Goal: Transaction & Acquisition: Purchase product/service

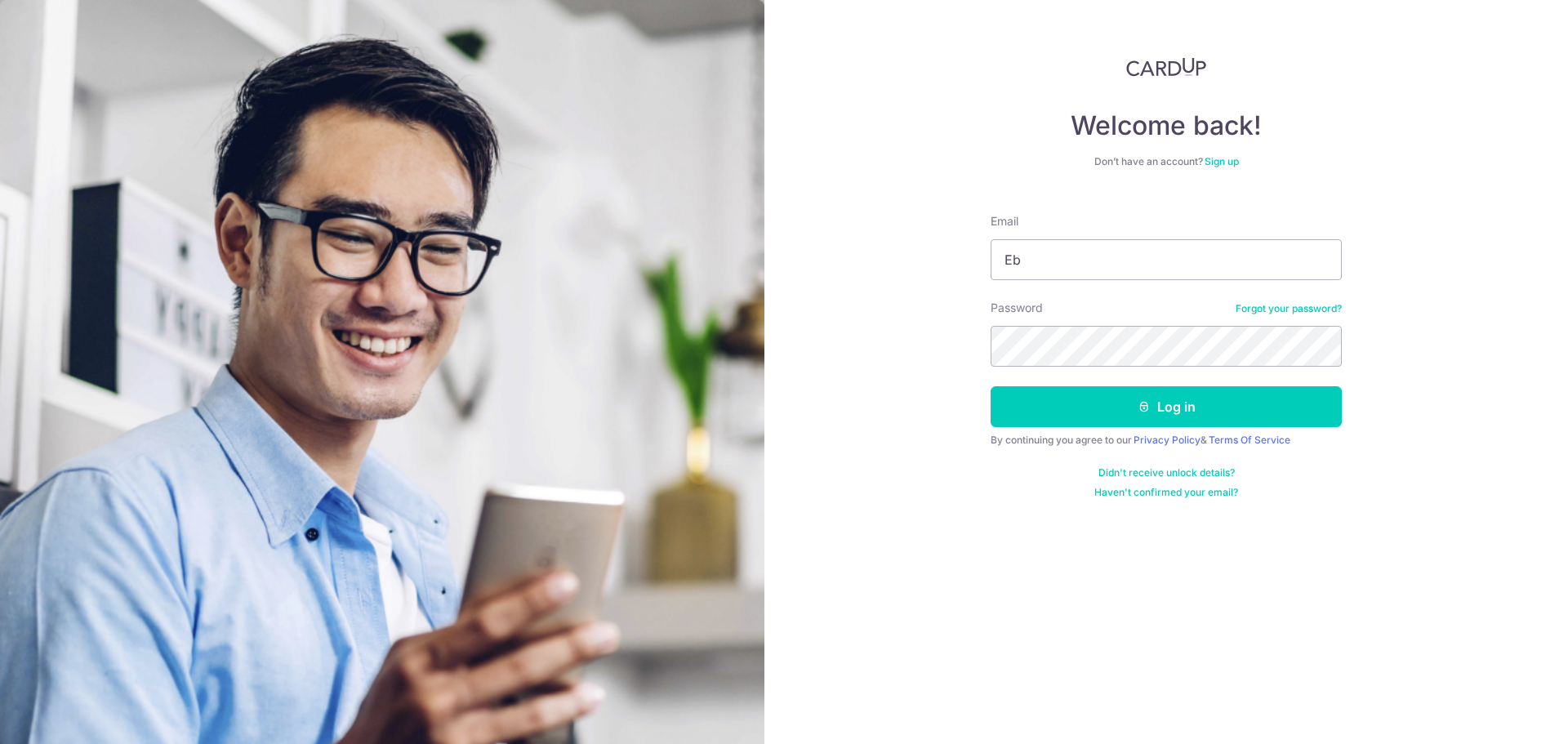
type input "E"
type input "v"
type input "Evelyn.lau.bluemoon@gmail.com"
click at [991, 387] on button "Log in" at bounding box center [1166, 407] width 351 height 41
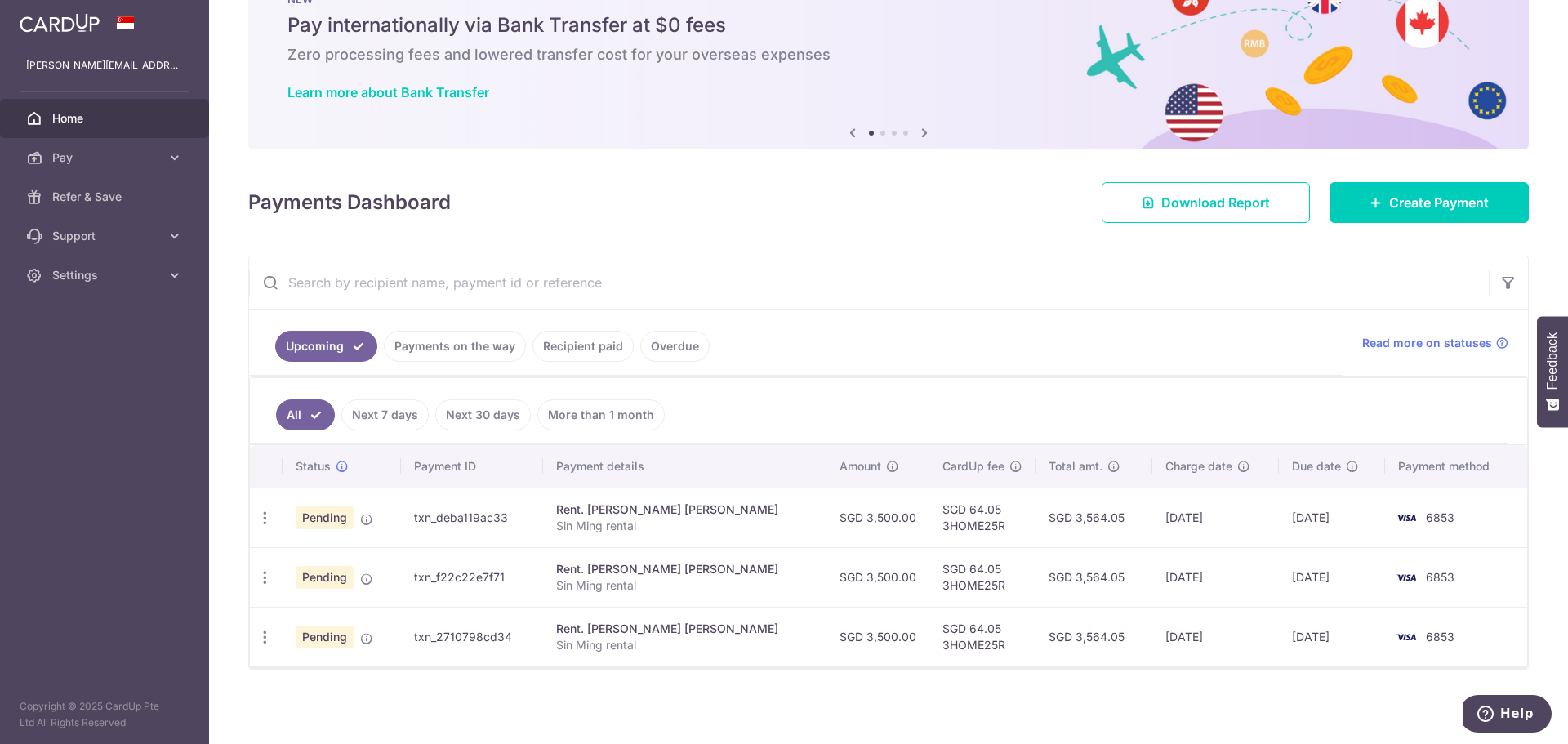
scroll to position [62, 0]
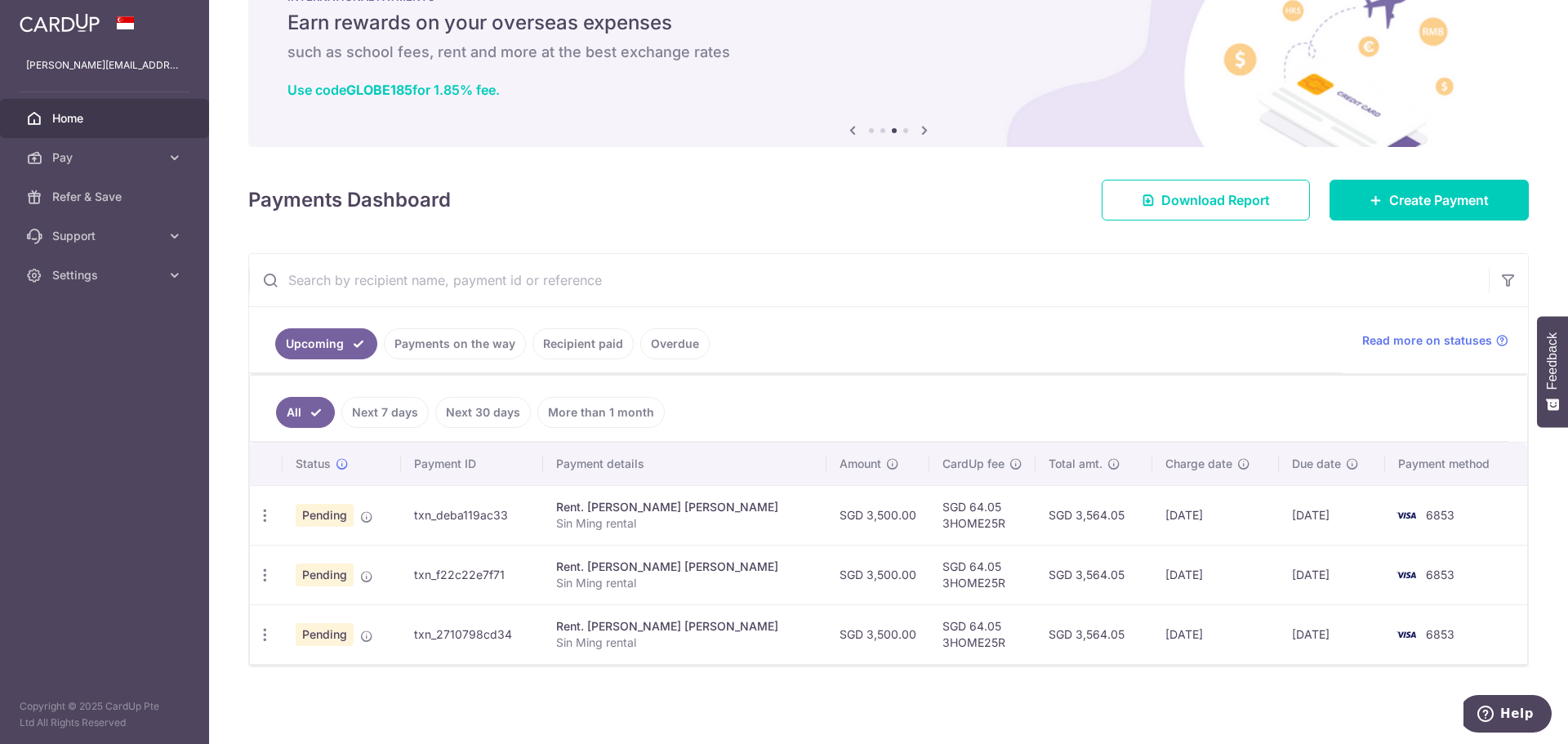
click at [471, 342] on link "Payments on the way" at bounding box center [455, 343] width 142 height 31
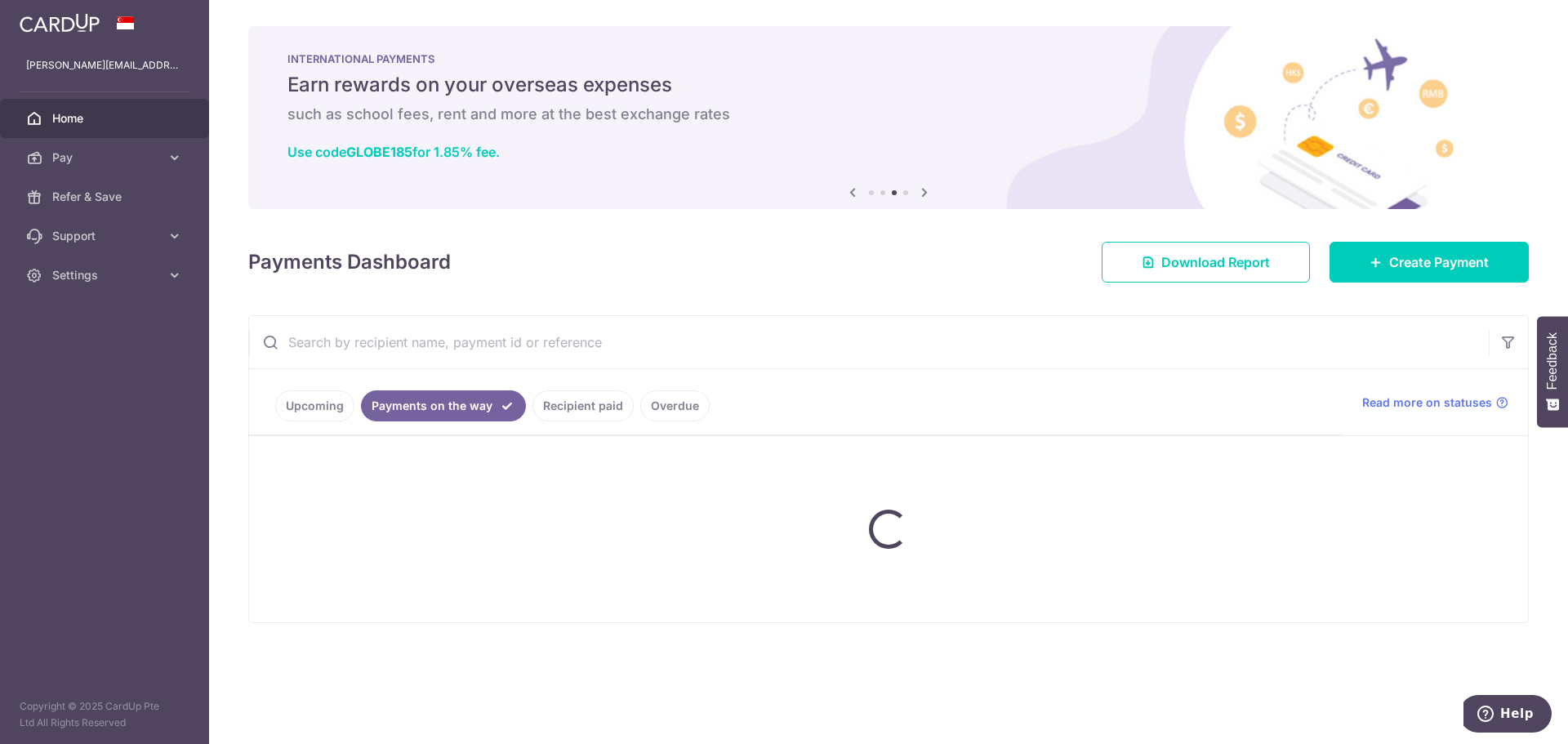
scroll to position [0, 0]
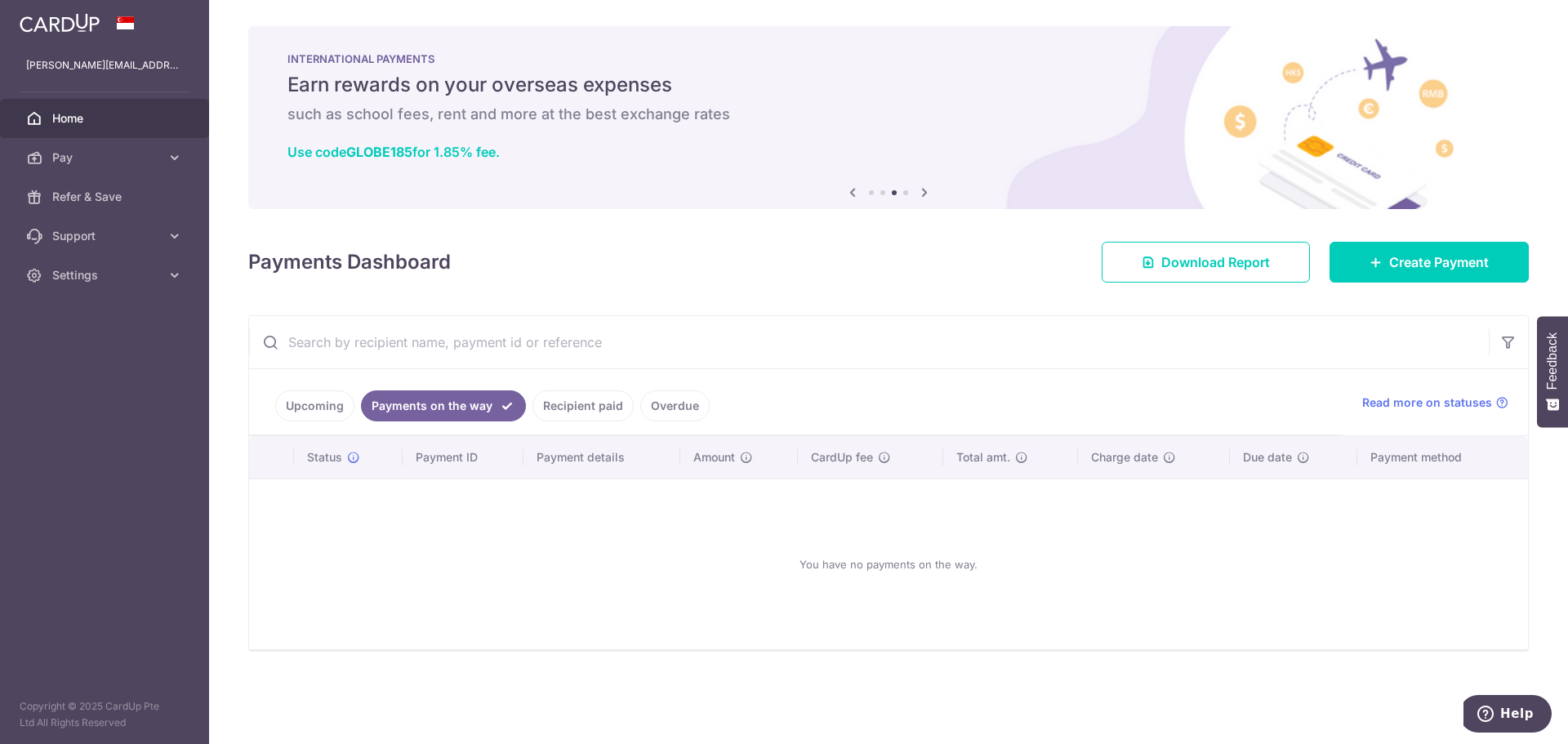
click at [321, 402] on link "Upcoming" at bounding box center [315, 406] width 79 height 31
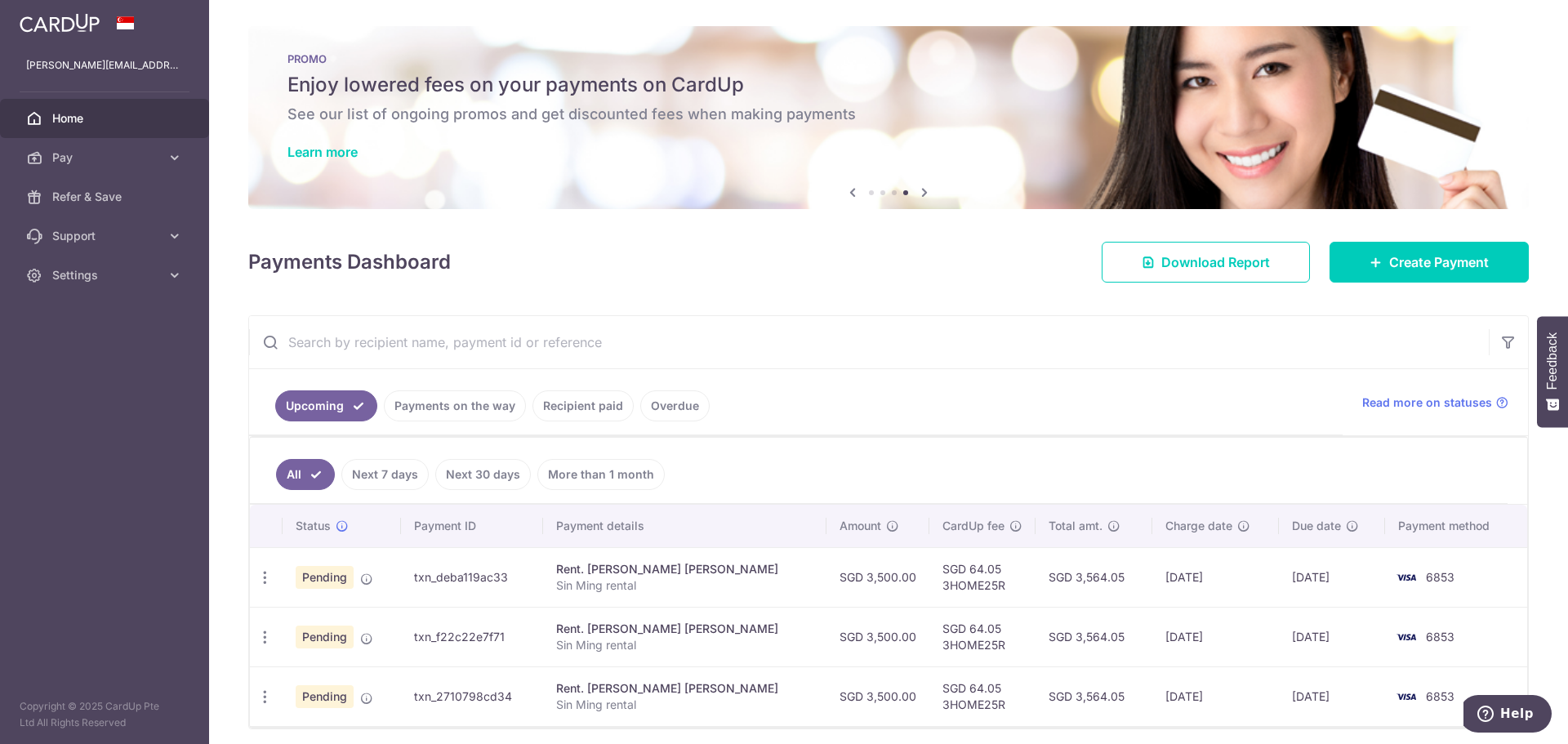
click at [453, 405] on link "Payments on the way" at bounding box center [455, 406] width 142 height 31
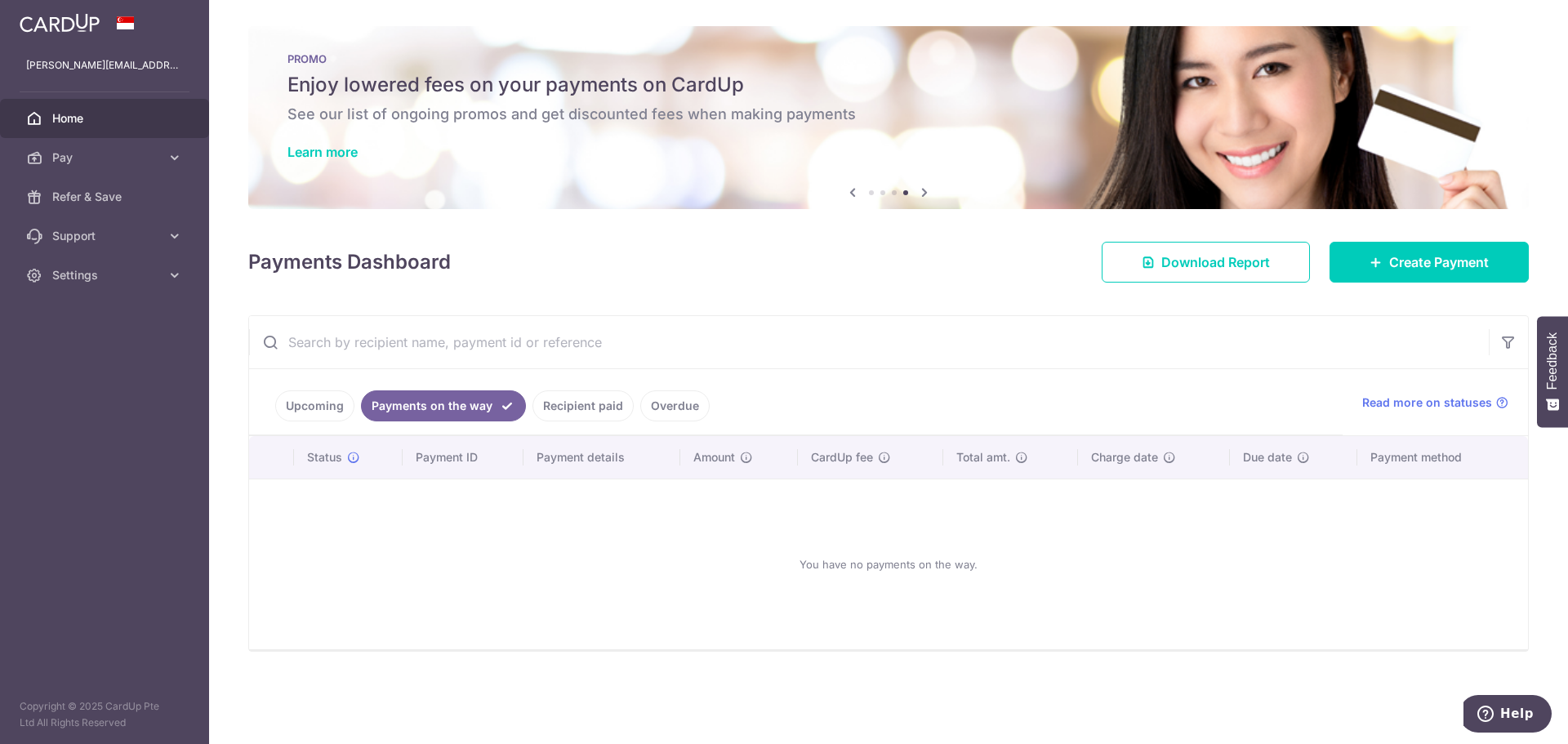
click at [581, 406] on link "Recipient paid" at bounding box center [583, 406] width 101 height 31
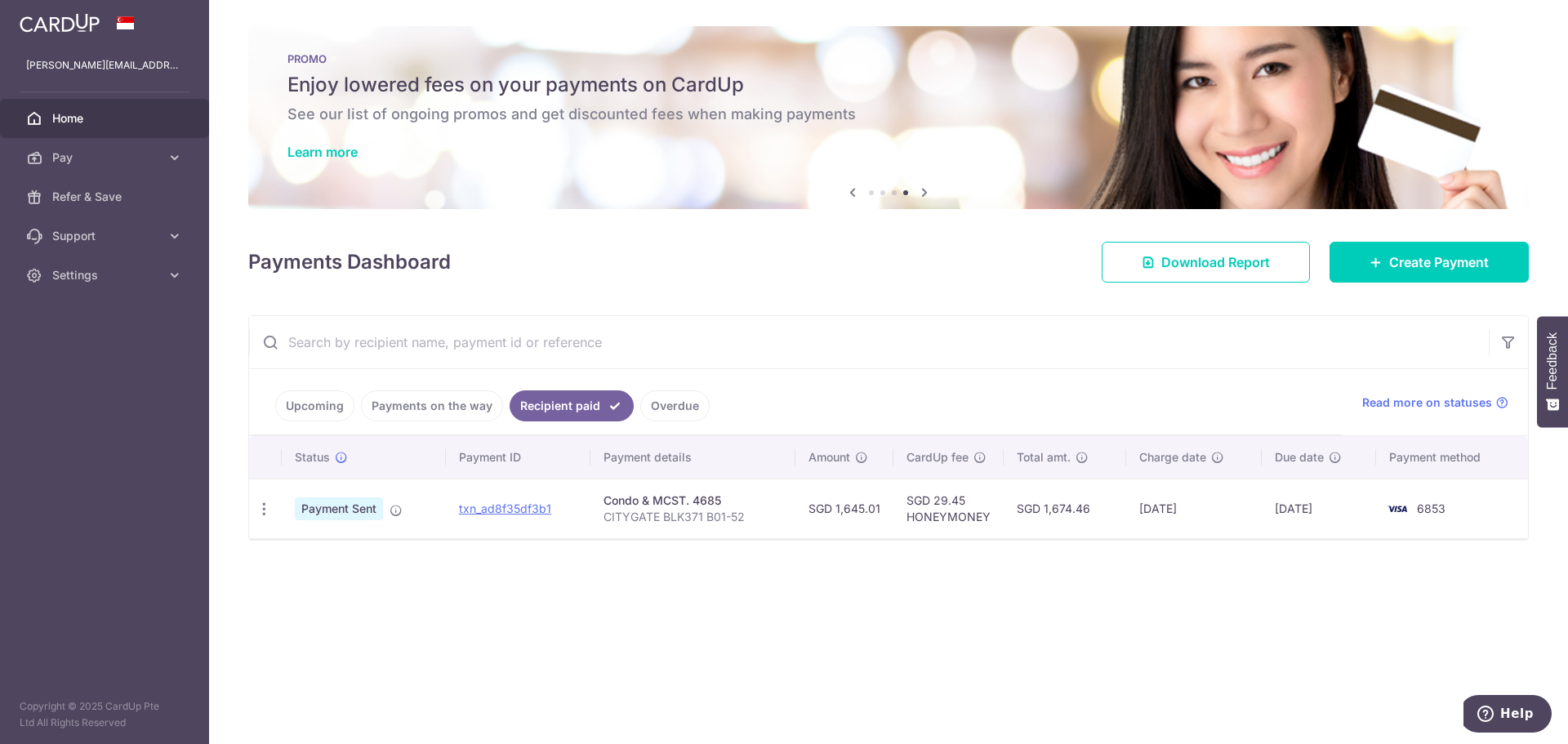
click at [684, 404] on link "Overdue" at bounding box center [674, 406] width 69 height 31
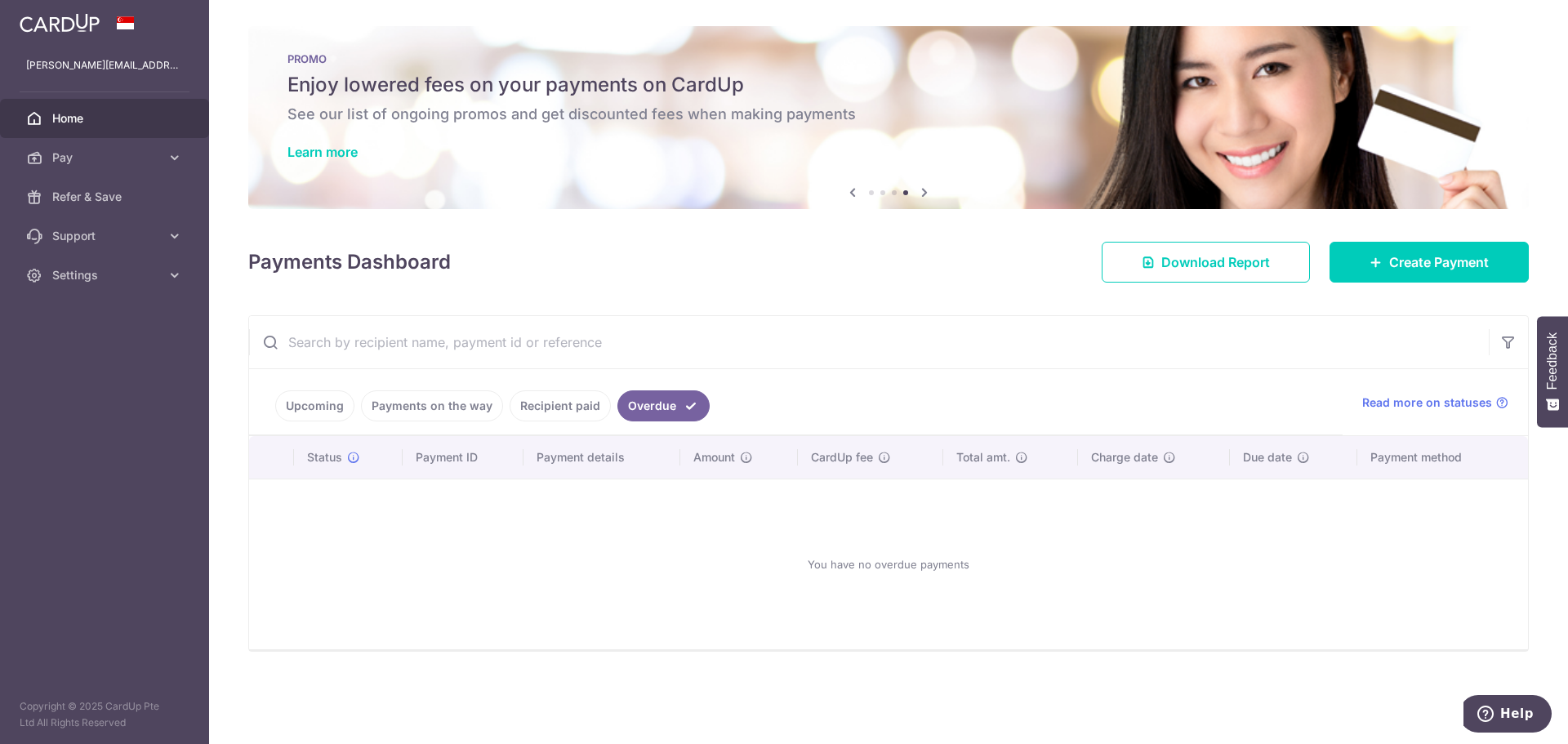
click at [289, 394] on link "Upcoming" at bounding box center [315, 406] width 79 height 31
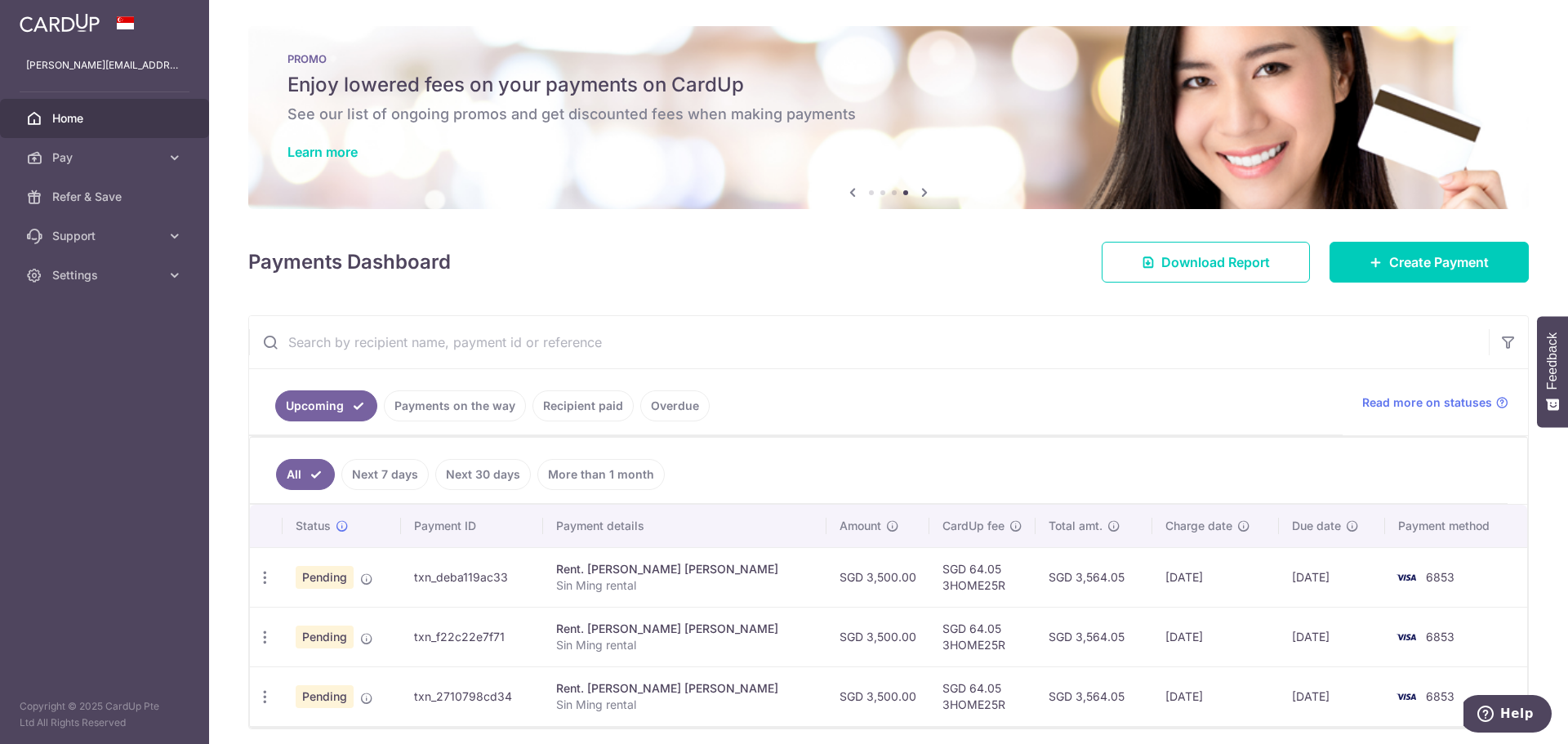
scroll to position [62, 0]
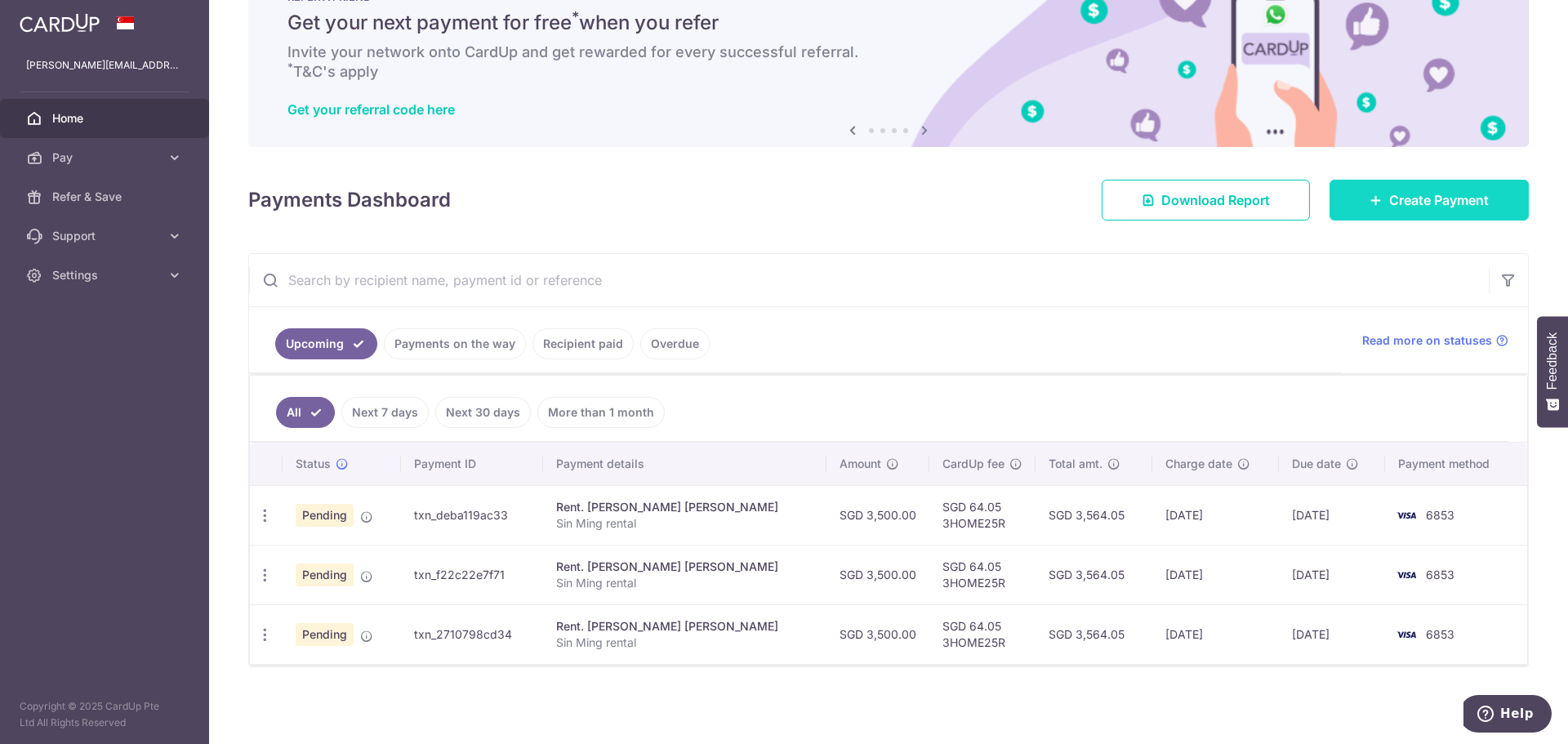
click at [1457, 207] on span "Create Payment" at bounding box center [1438, 199] width 99 height 20
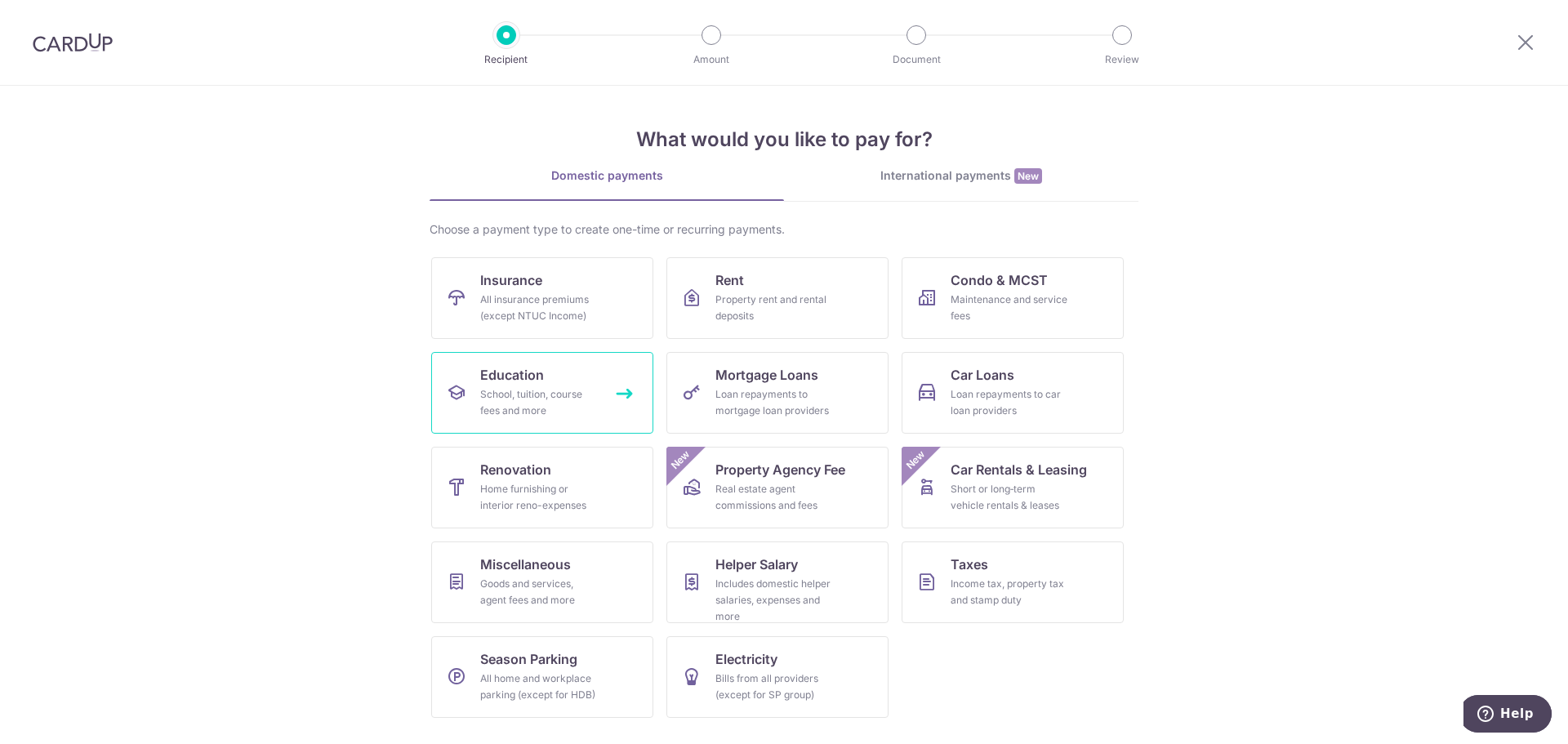
click at [526, 377] on span "Education" at bounding box center [512, 374] width 63 height 20
click at [75, 38] on img at bounding box center [73, 43] width 80 height 20
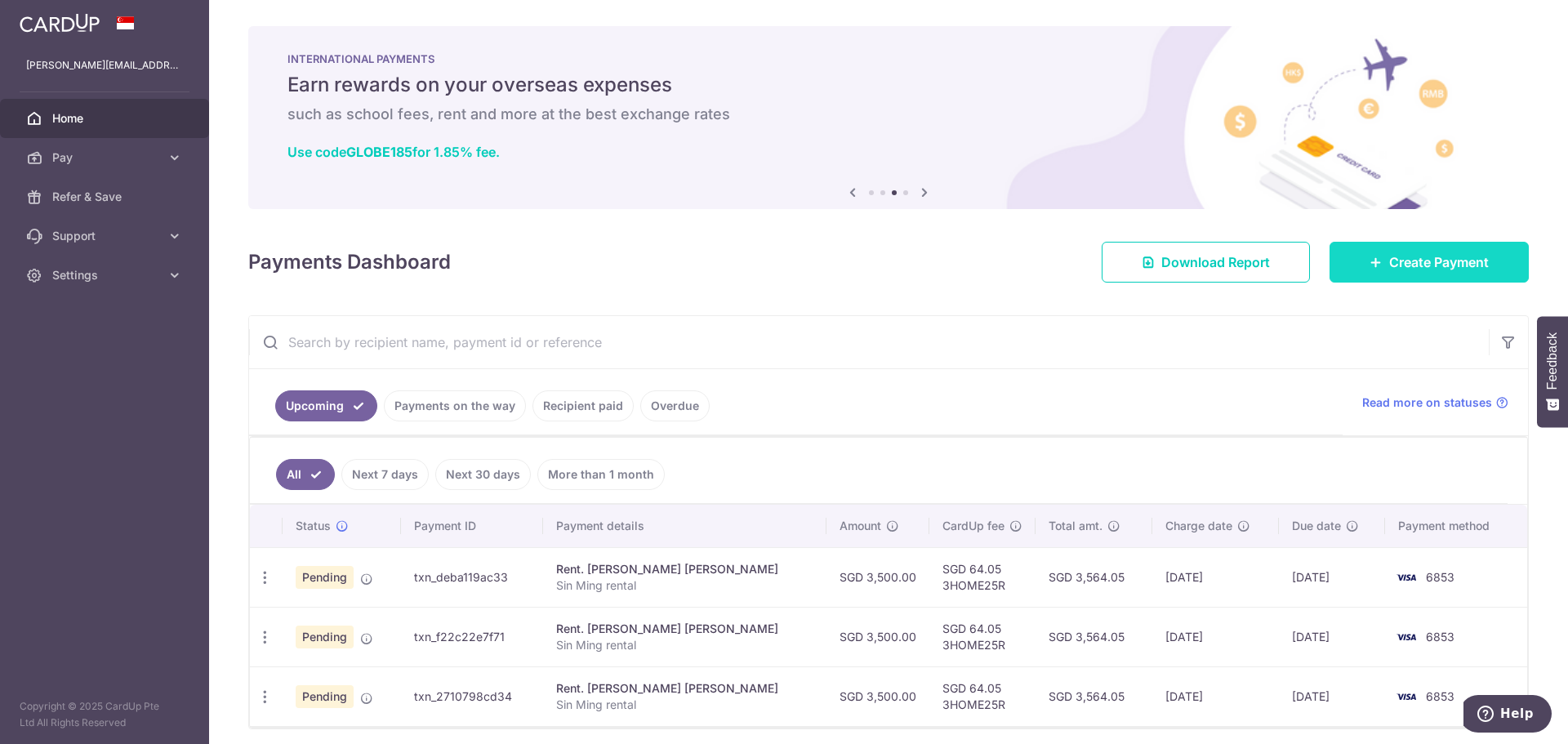
click at [1409, 253] on span "Create Payment" at bounding box center [1438, 262] width 99 height 20
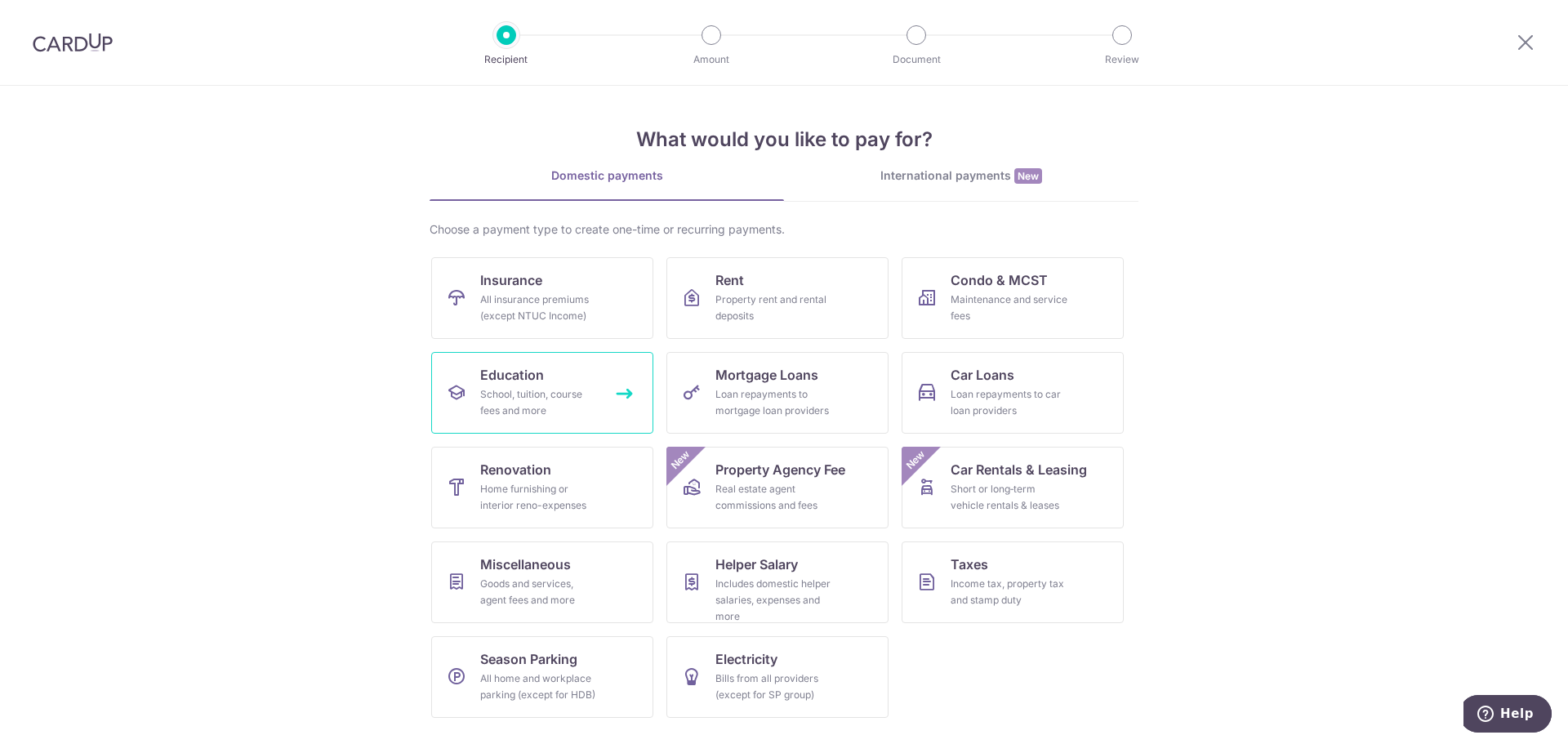
click at [511, 403] on div "School, tuition, course fees and more" at bounding box center [539, 403] width 117 height 33
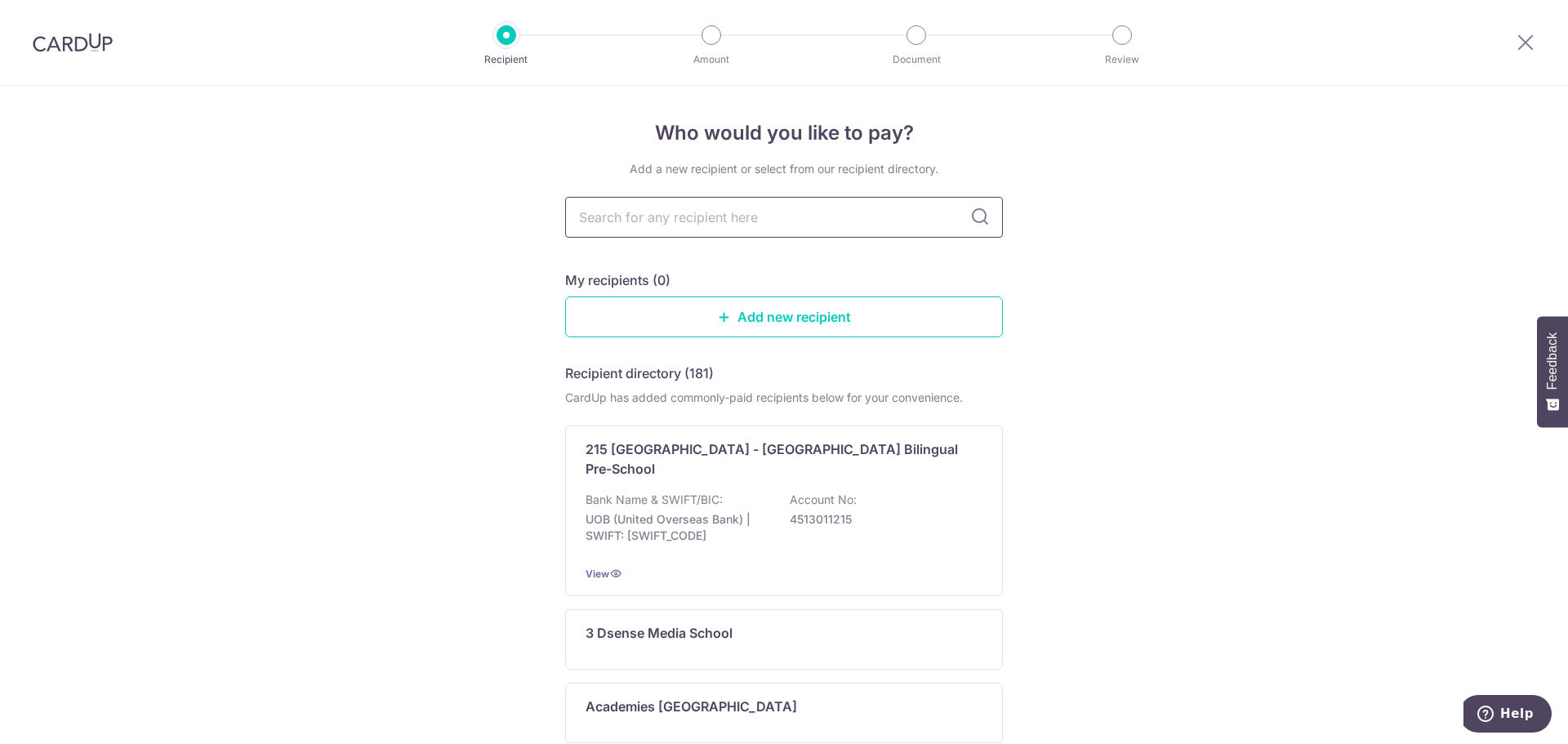
click at [683, 219] on input "text" at bounding box center [784, 216] width 438 height 41
type input "zenith"
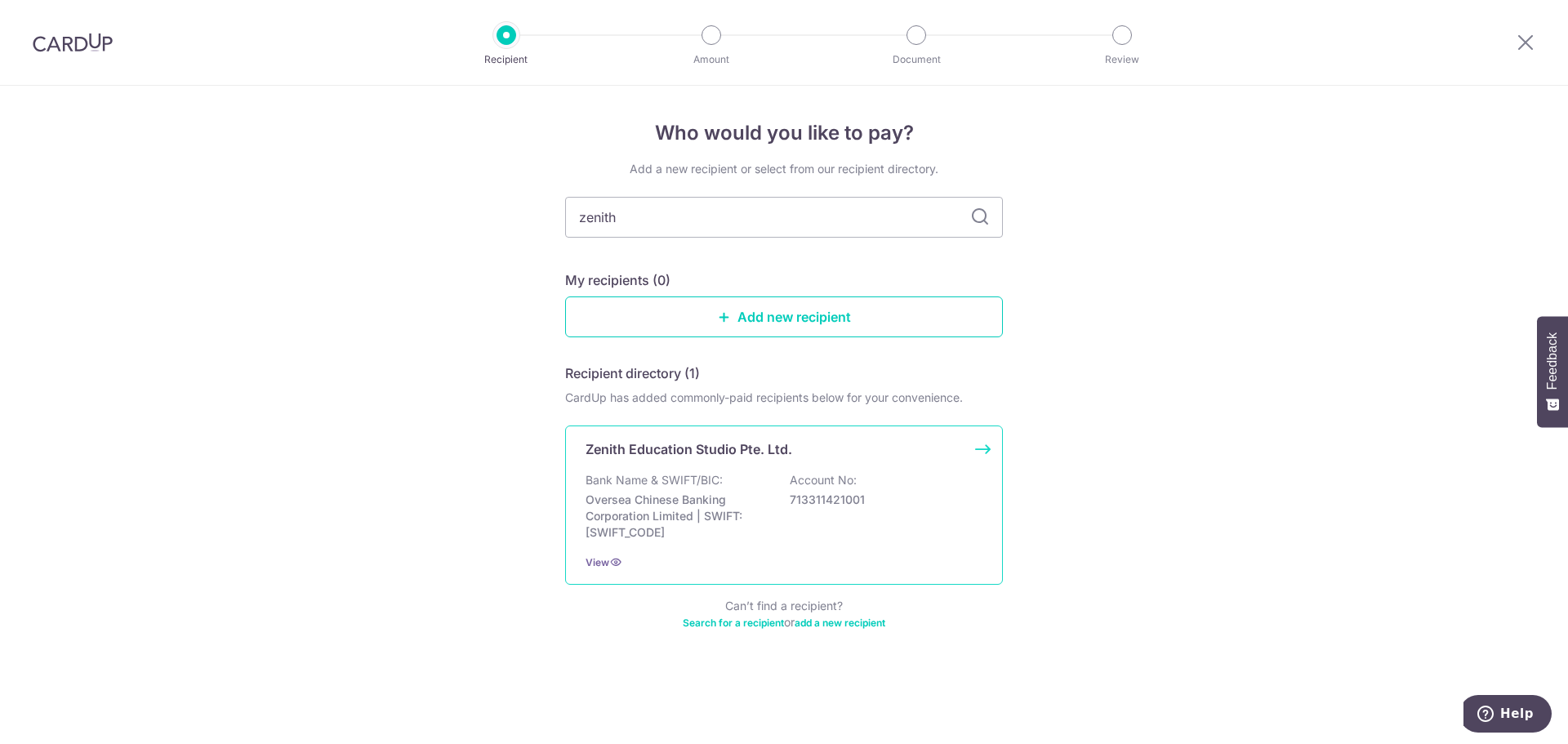
click at [712, 471] on div "Zenith Education Studio Pte. Ltd. Bank Name & SWIFT/BIC: Oversea Chinese Bankin…" at bounding box center [784, 505] width 438 height 159
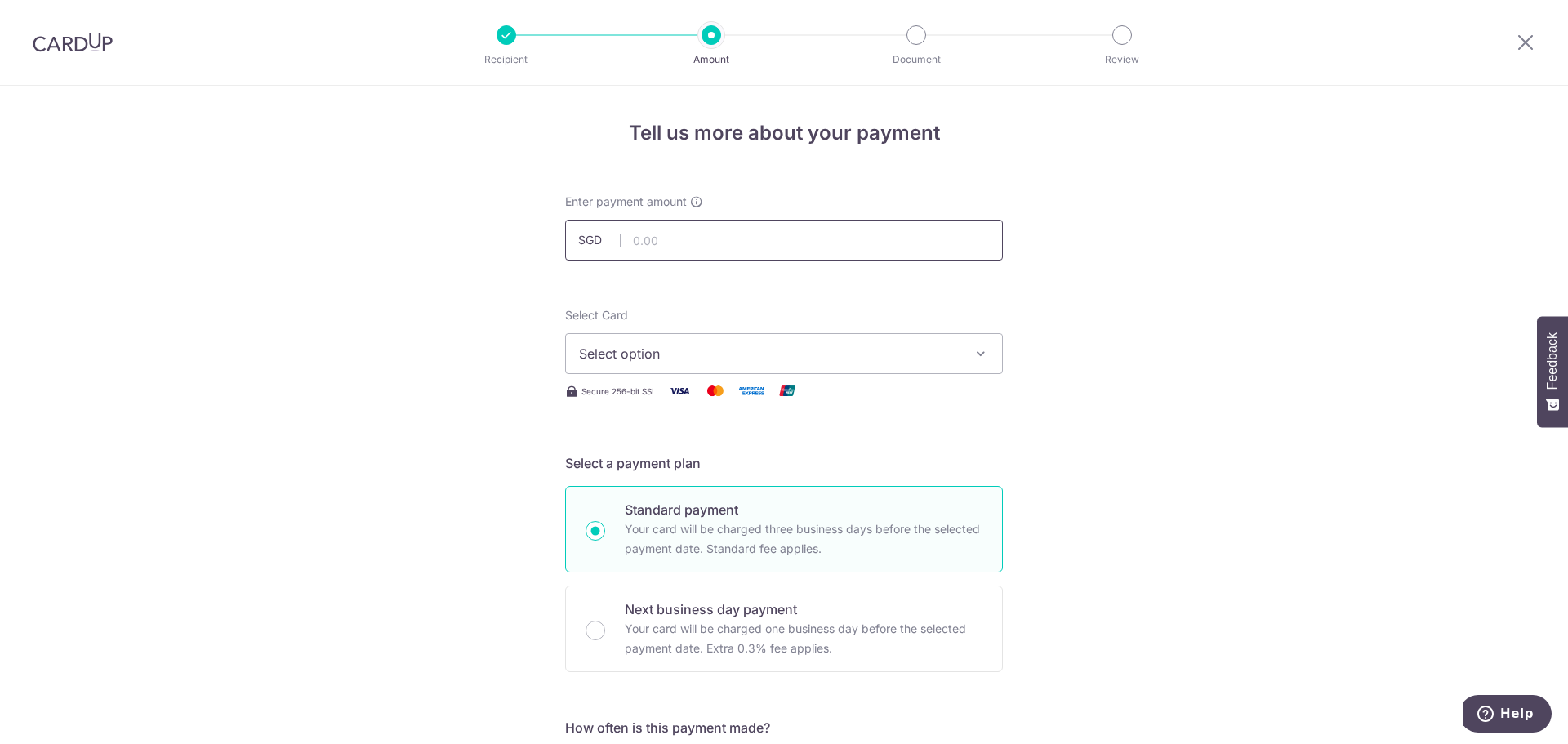
click at [667, 244] on input "text" at bounding box center [784, 239] width 438 height 41
type input "1,035.50"
click at [773, 352] on span "Select option" at bounding box center [769, 354] width 381 height 20
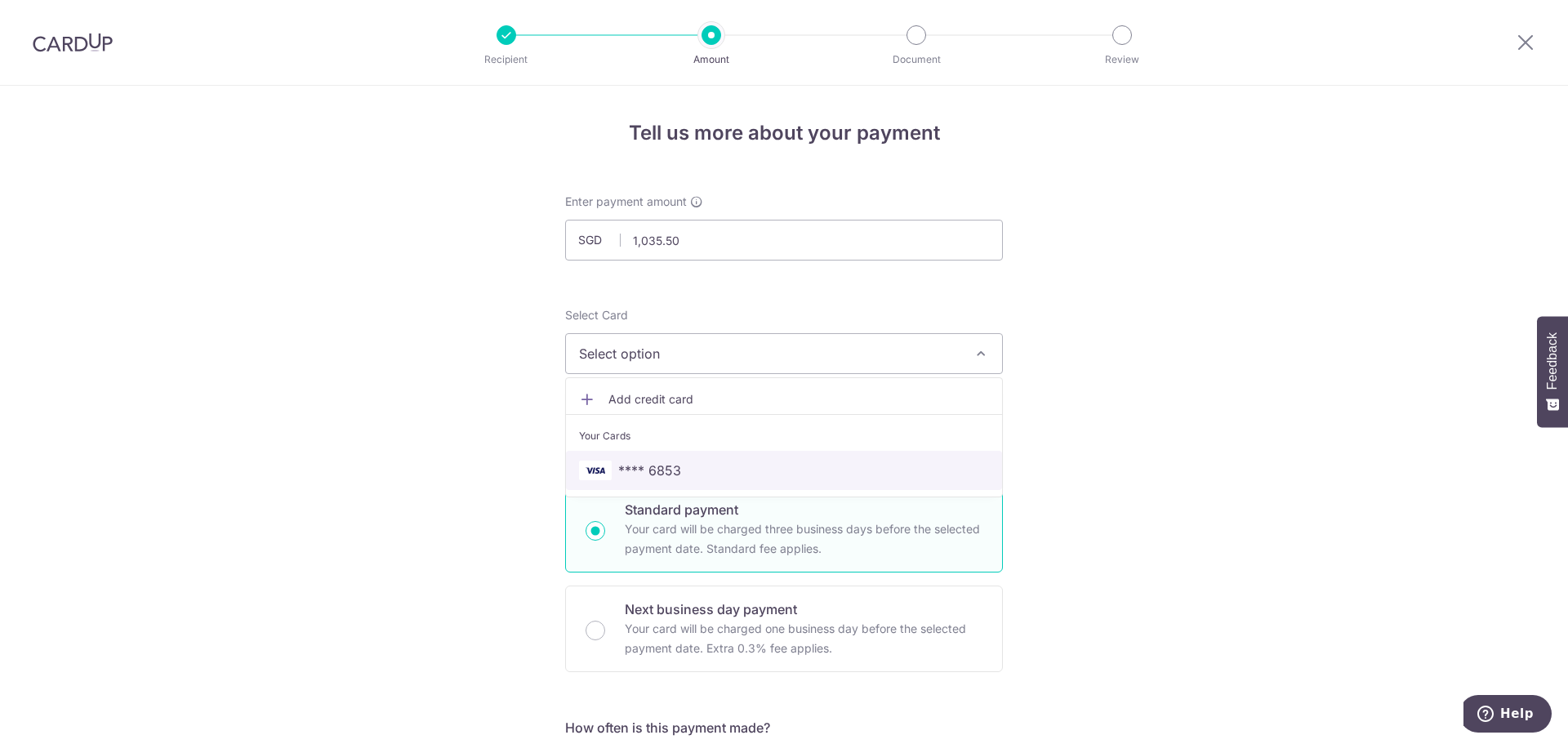
click at [682, 474] on span "**** 6853" at bounding box center [784, 470] width 410 height 20
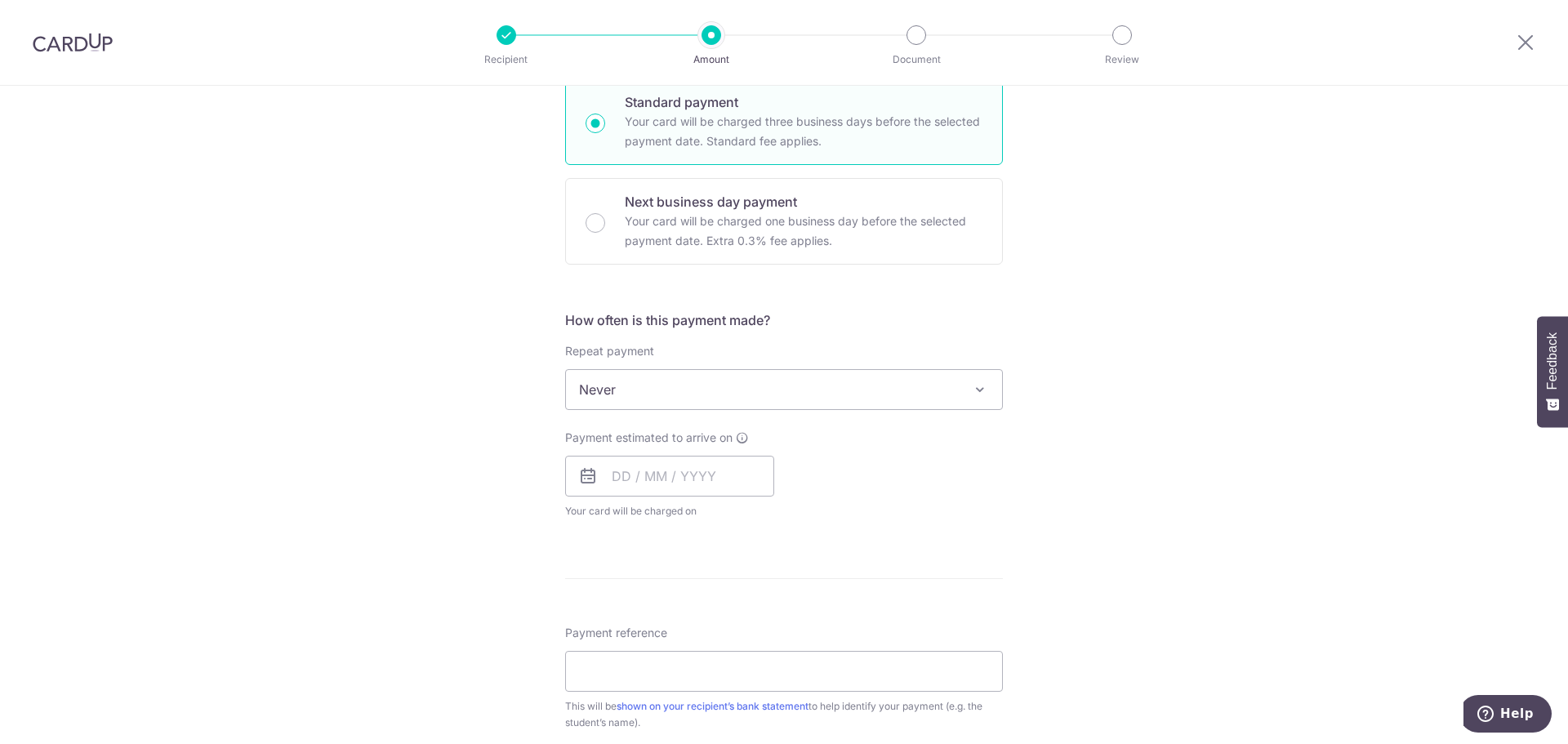
scroll to position [408, 0]
click at [615, 476] on input "text" at bounding box center [670, 475] width 209 height 41
click at [690, 625] on link "8" at bounding box center [697, 624] width 26 height 26
type input "[DATE]"
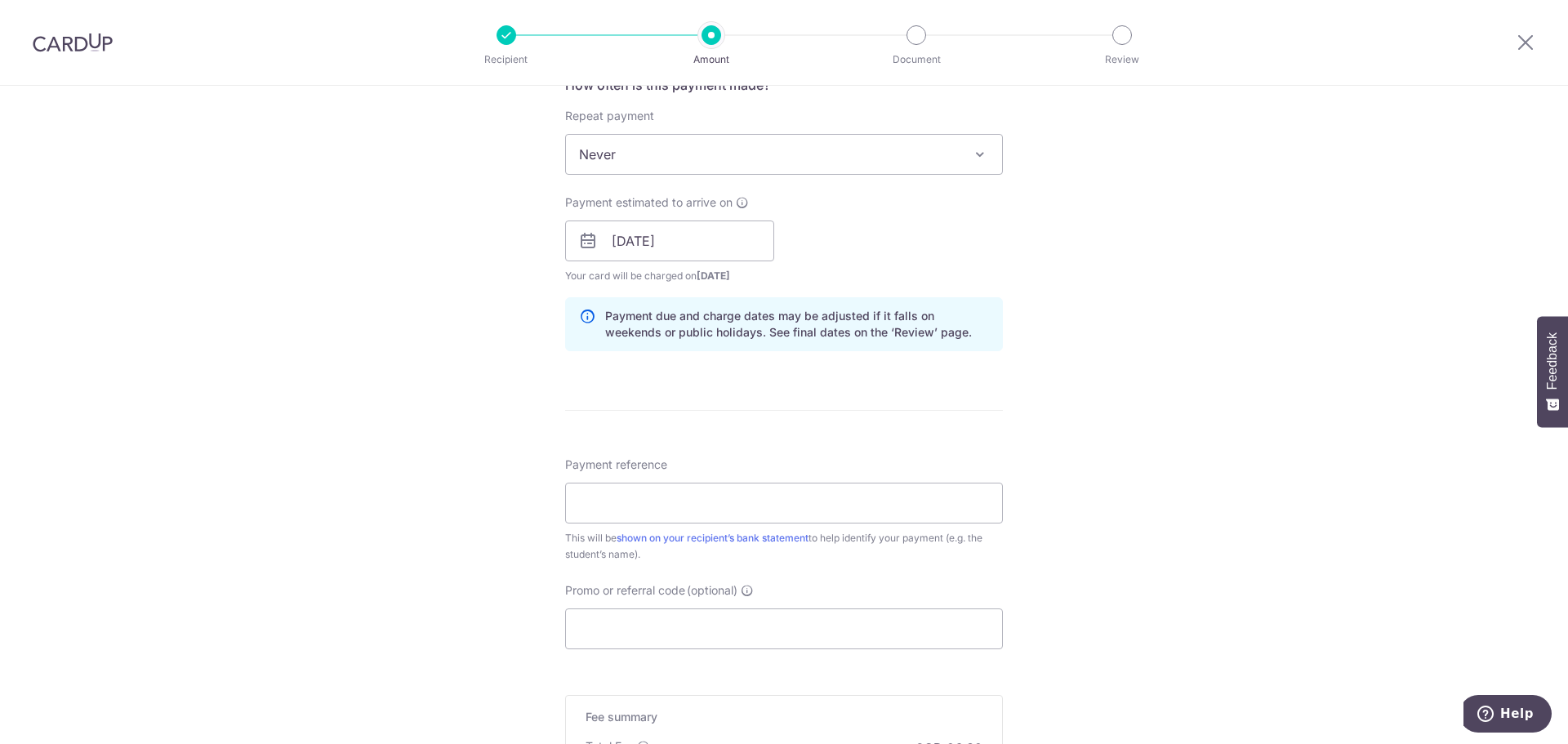
scroll to position [653, 0]
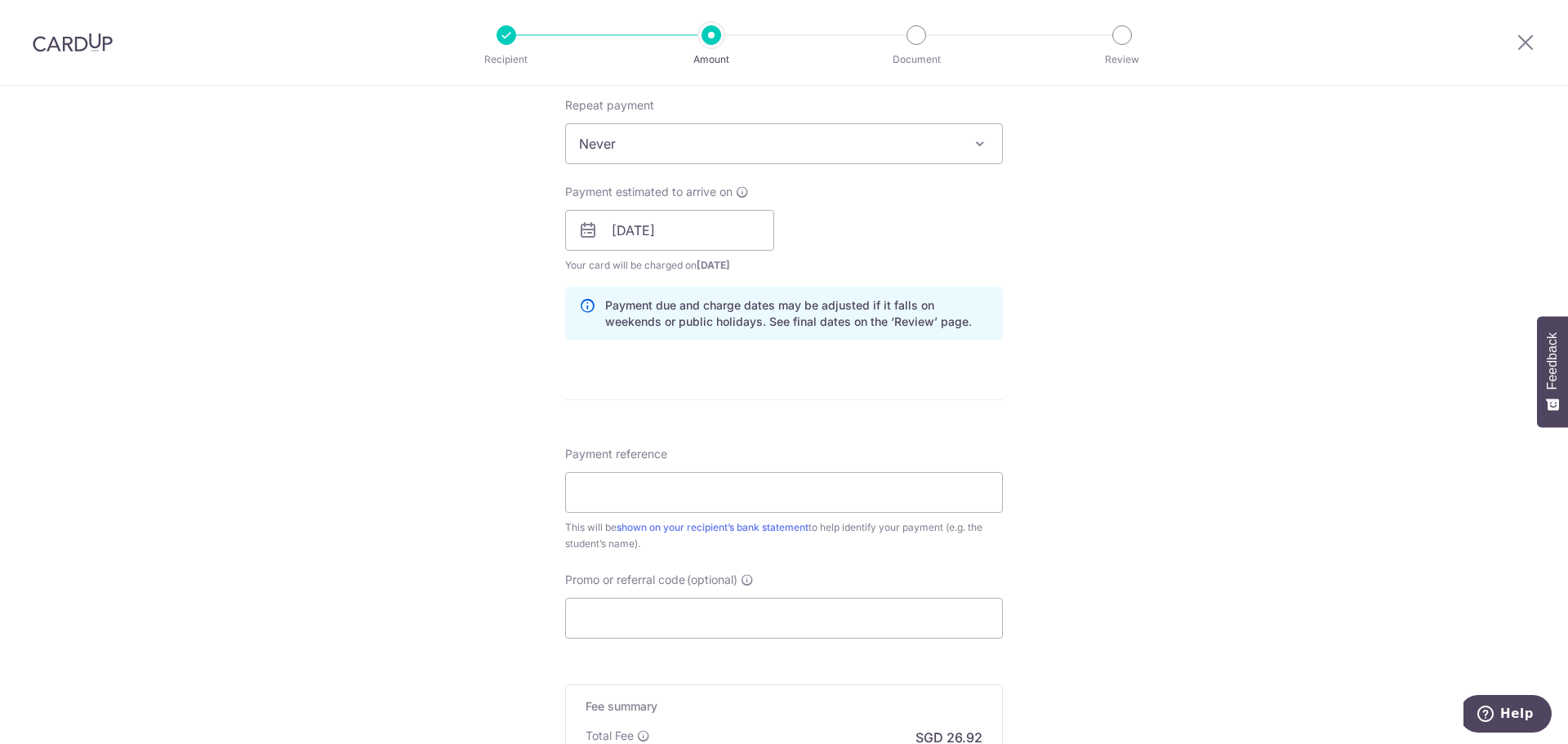
click at [1159, 347] on div "Tell us more about your payment Enter payment amount SGD 1,035.50 1035.50 Selec…" at bounding box center [784, 204] width 1568 height 1544
click at [749, 496] on input "Payment reference" at bounding box center [784, 492] width 438 height 41
paste input "89022068"
type input "89022068"
click at [895, 222] on div "Payment estimated to arrive on 08/10/2025 Prev Next Oct Nov Dec 2025 2026 2027 …" at bounding box center [784, 228] width 458 height 90
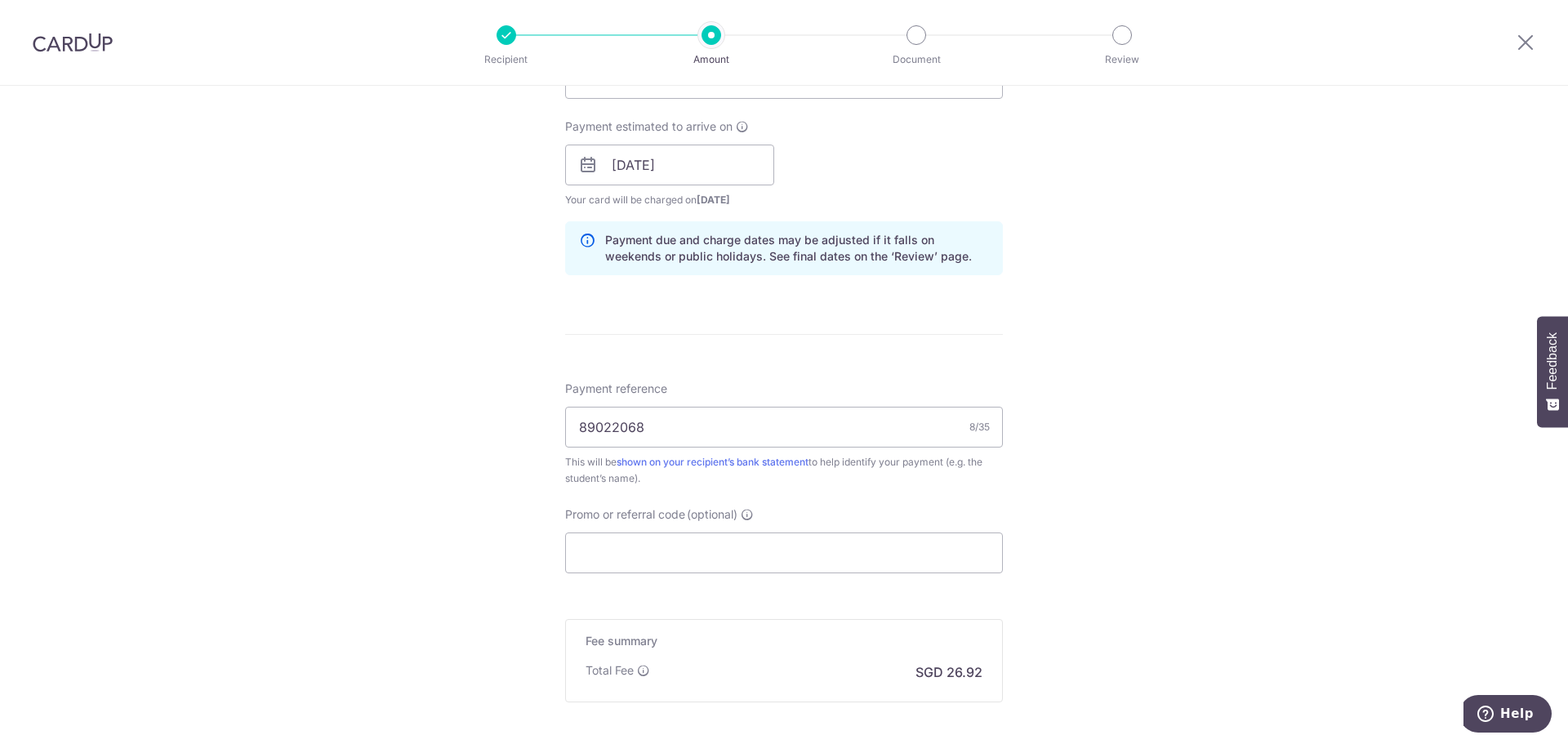
scroll to position [817, 0]
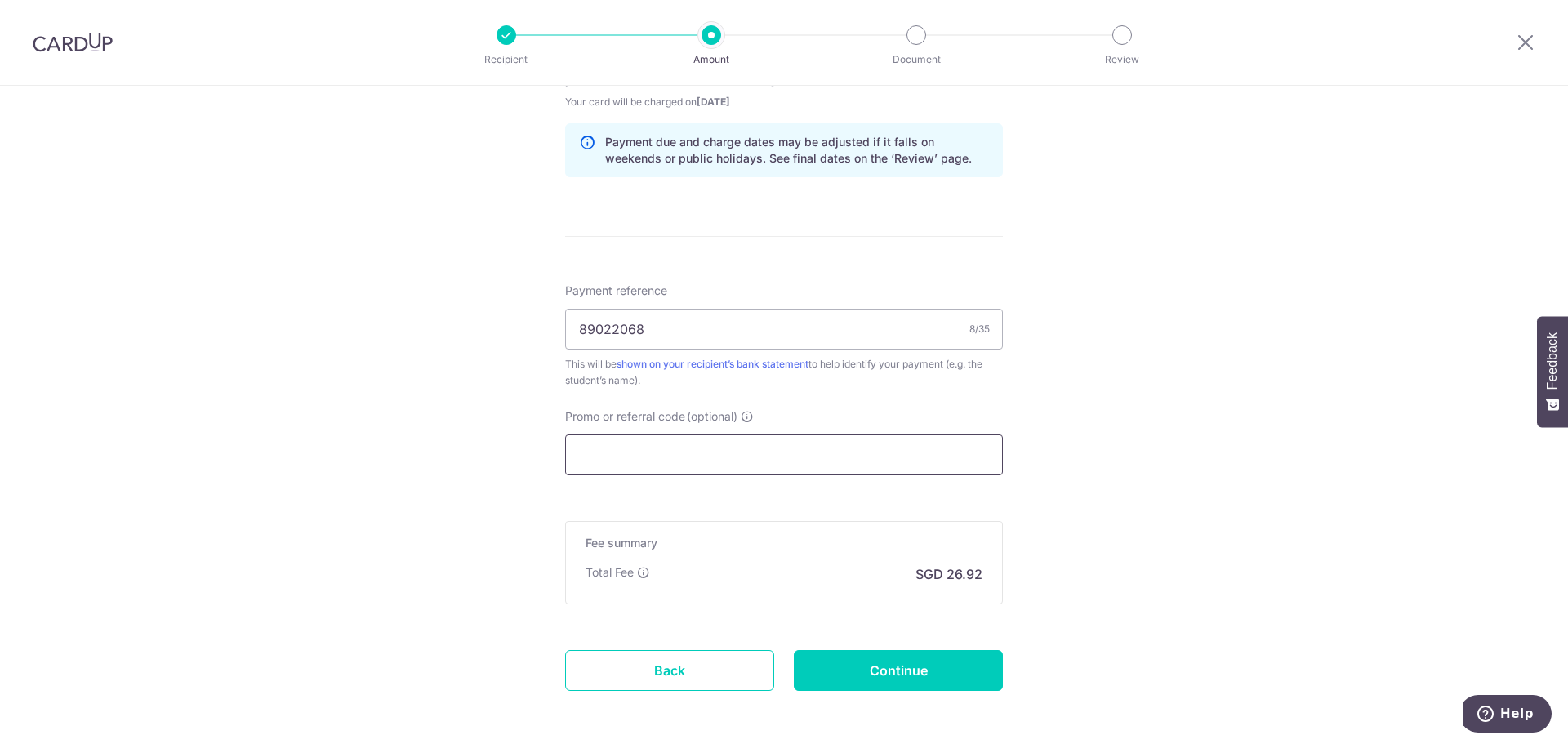
click at [653, 451] on input "Promo or referral code (optional)" at bounding box center [784, 455] width 438 height 41
paste input "ZENITH175"
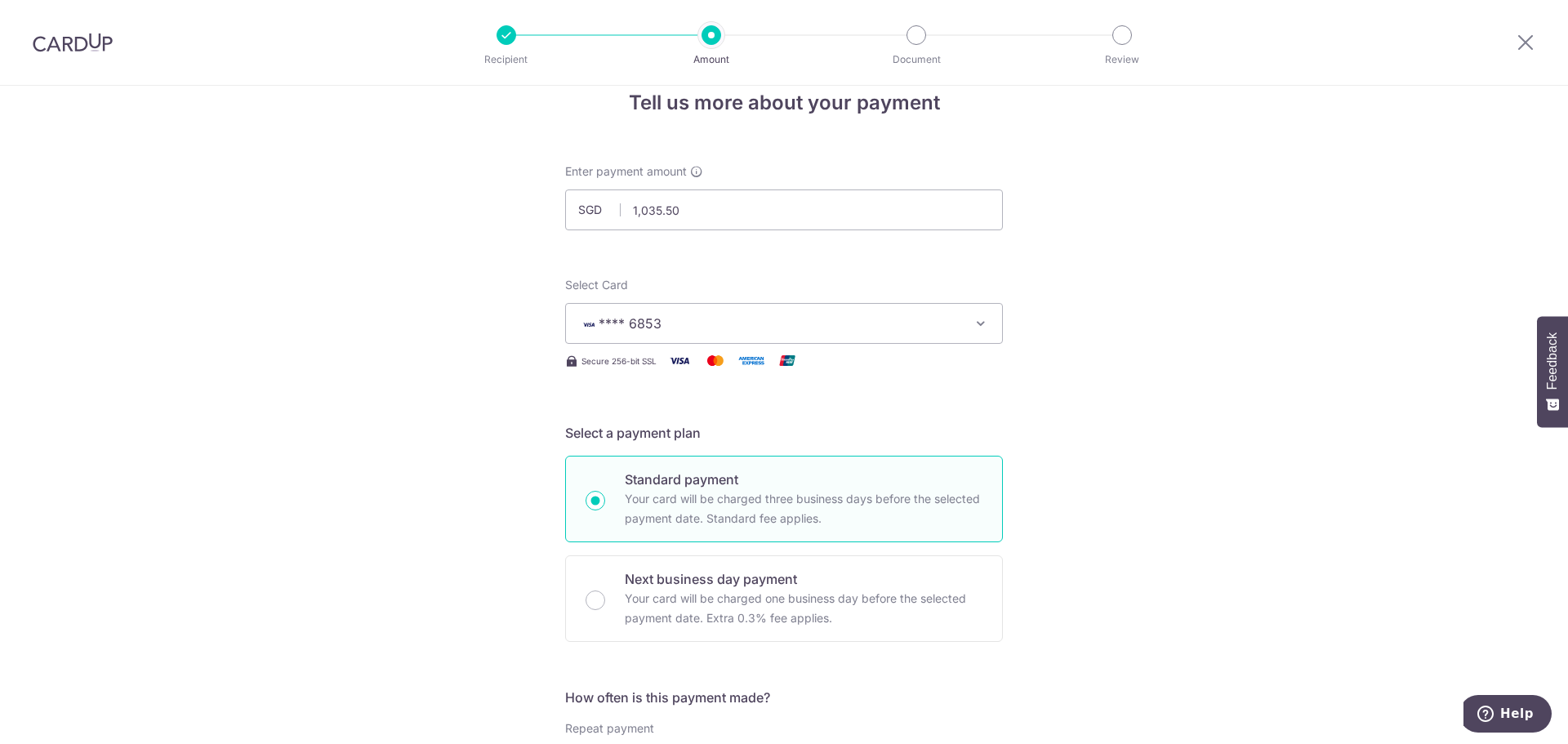
scroll to position [0, 0]
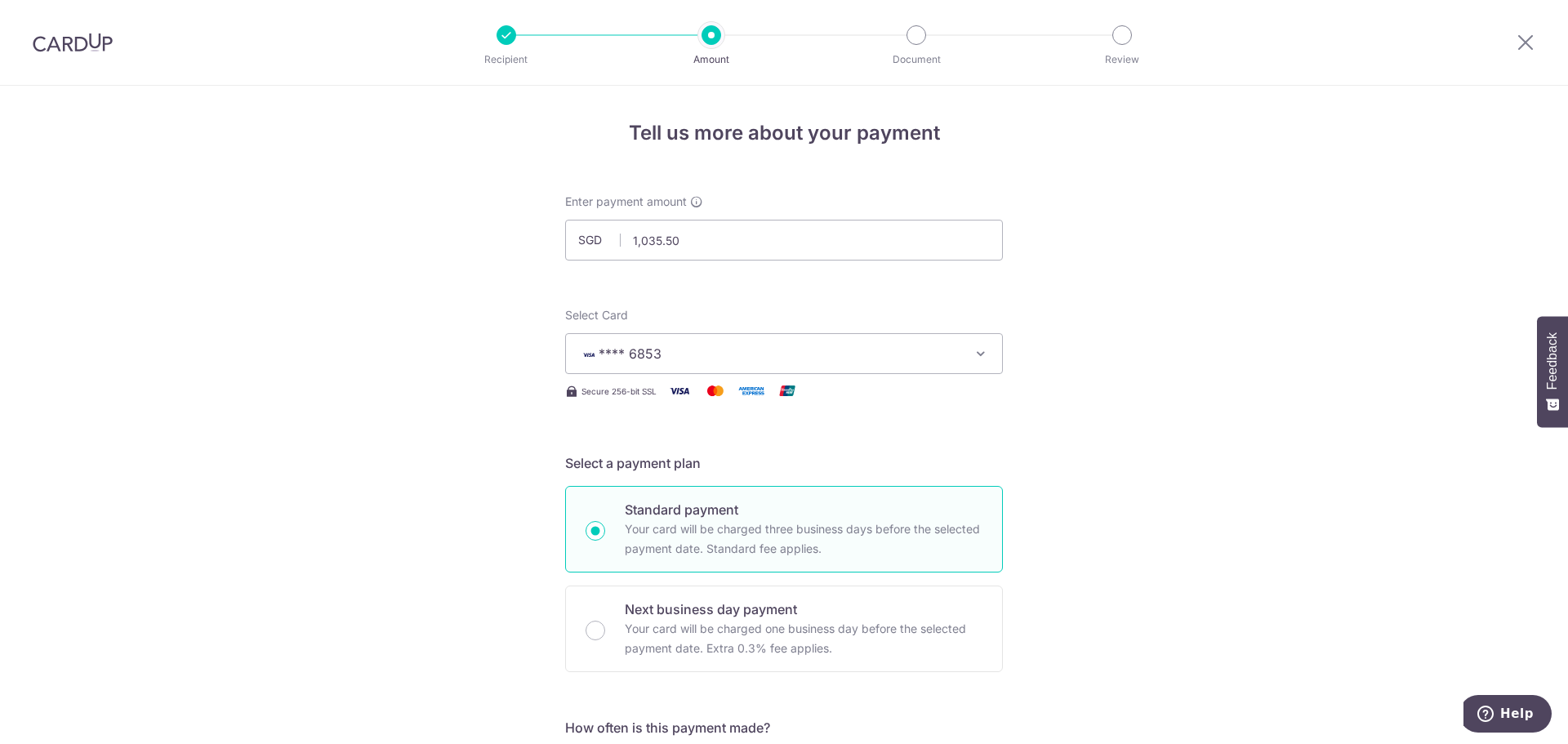
type input "ZENITH175"
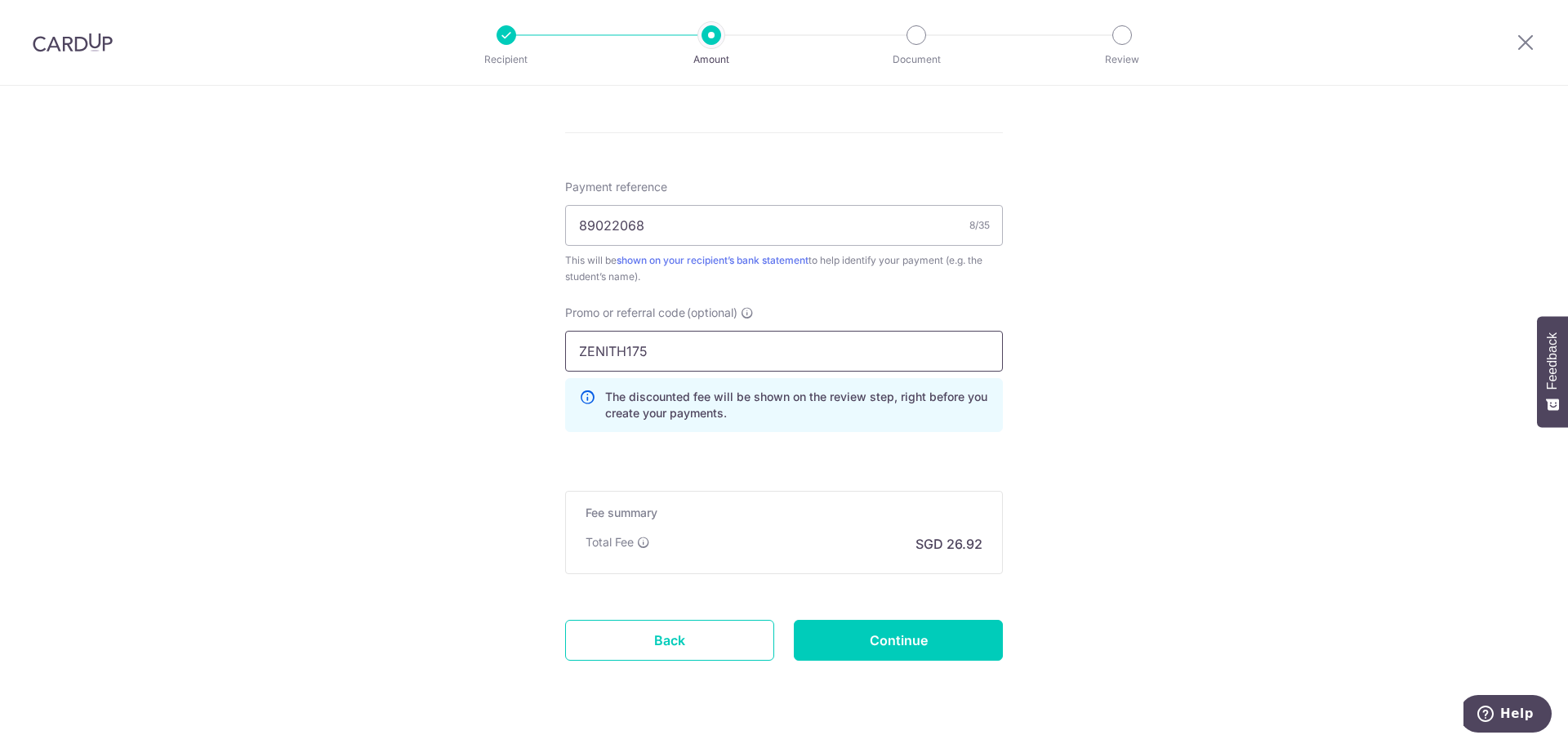
scroll to position [960, 0]
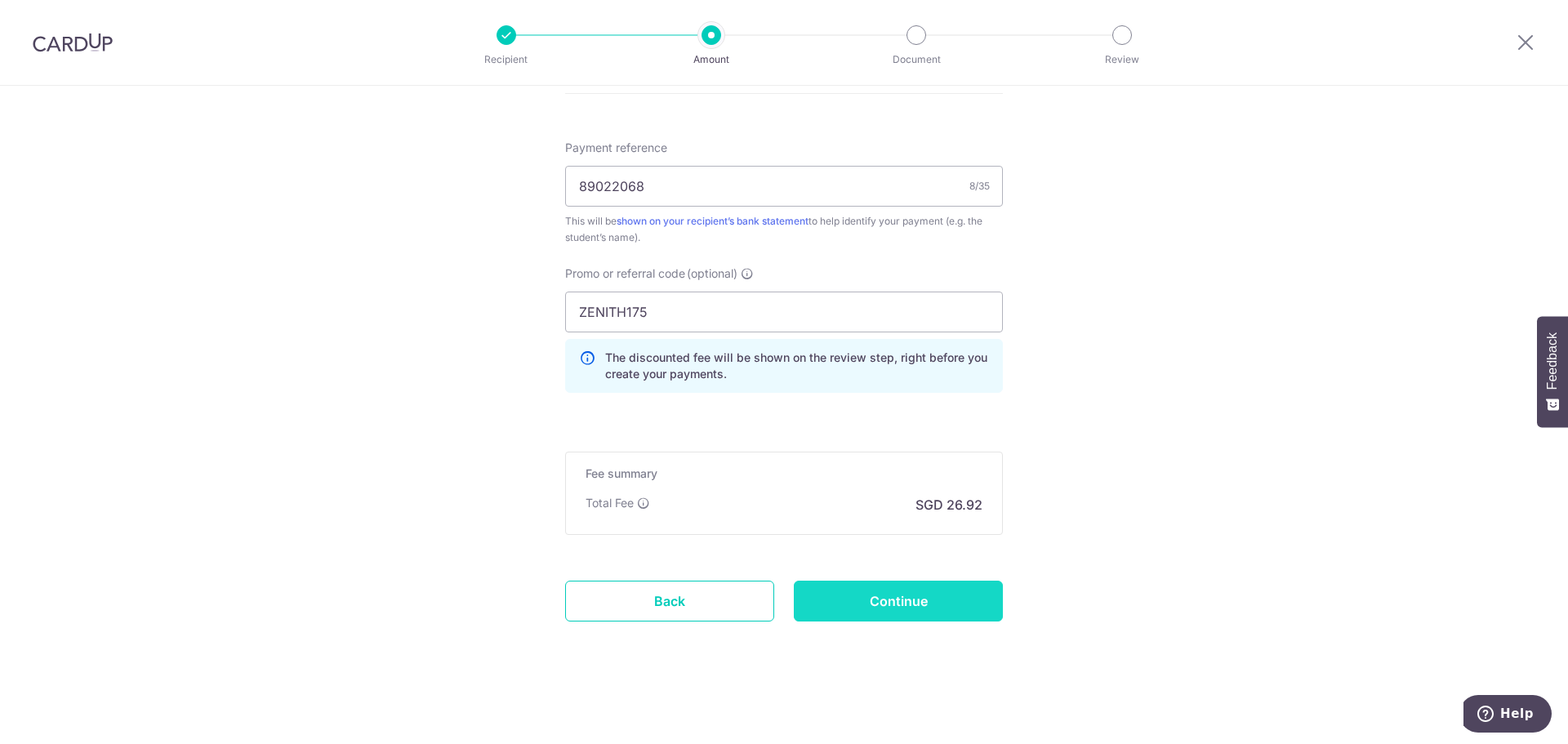
click at [892, 604] on input "Continue" at bounding box center [898, 600] width 209 height 41
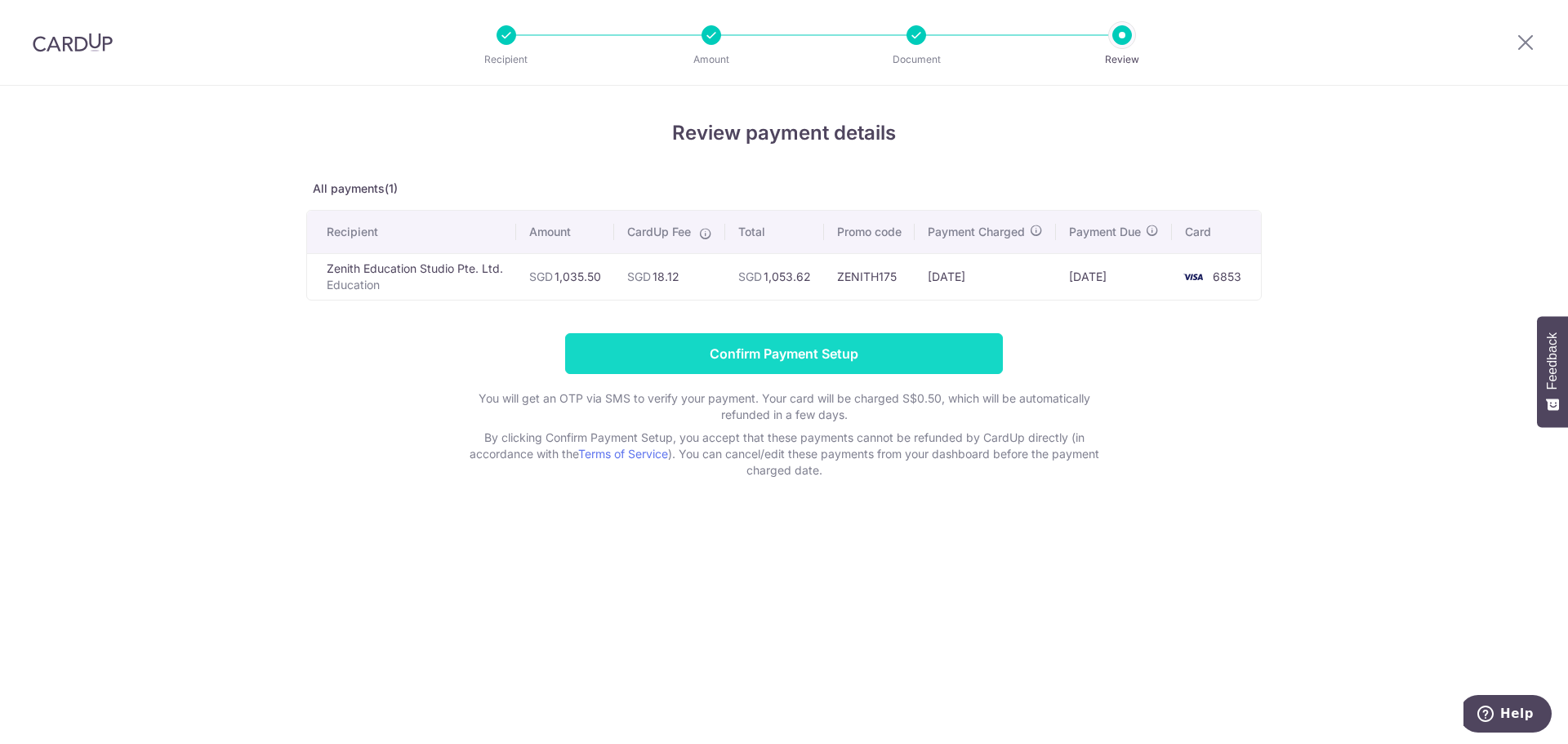
click at [890, 356] on input "Confirm Payment Setup" at bounding box center [784, 353] width 438 height 41
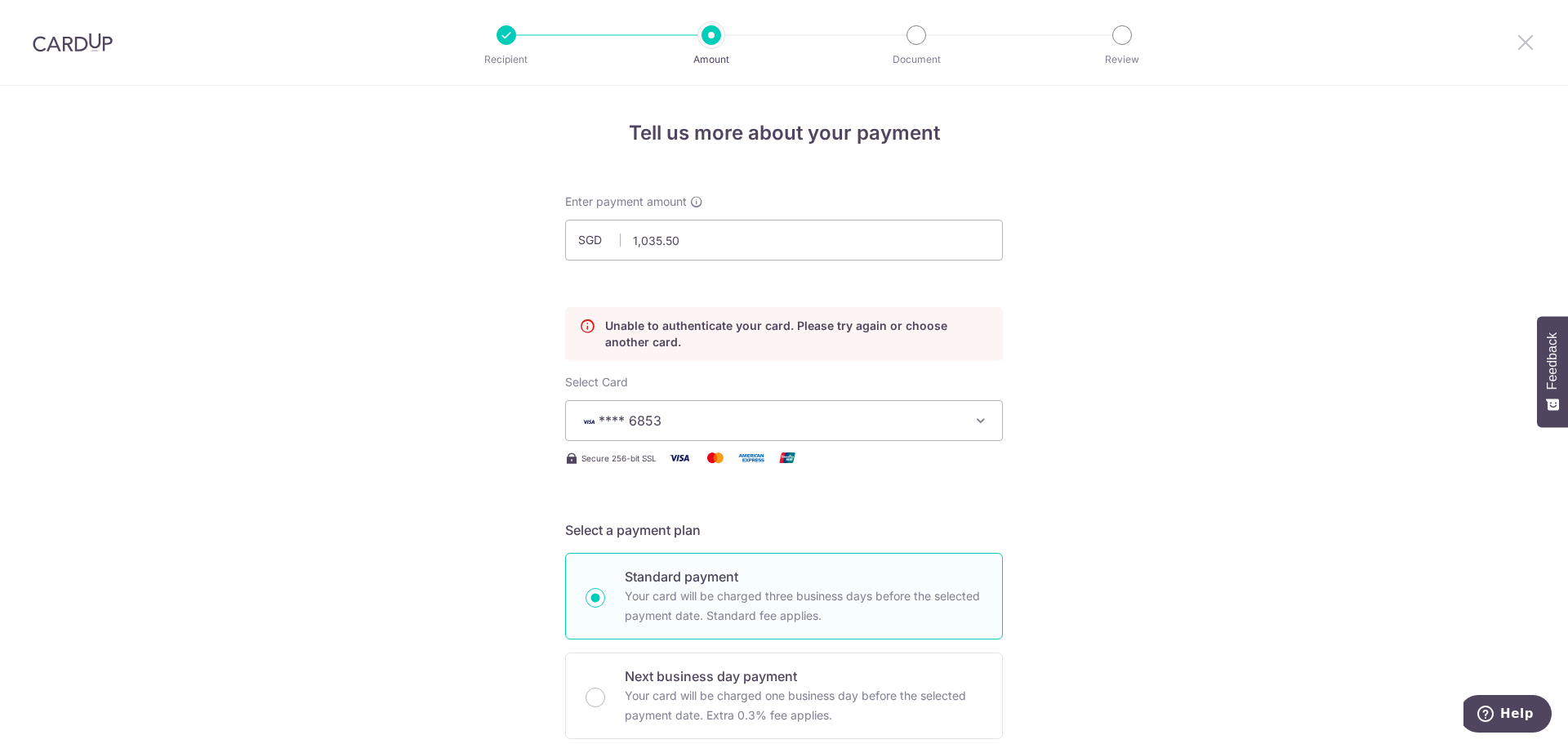
click at [1531, 40] on icon at bounding box center [1525, 43] width 20 height 21
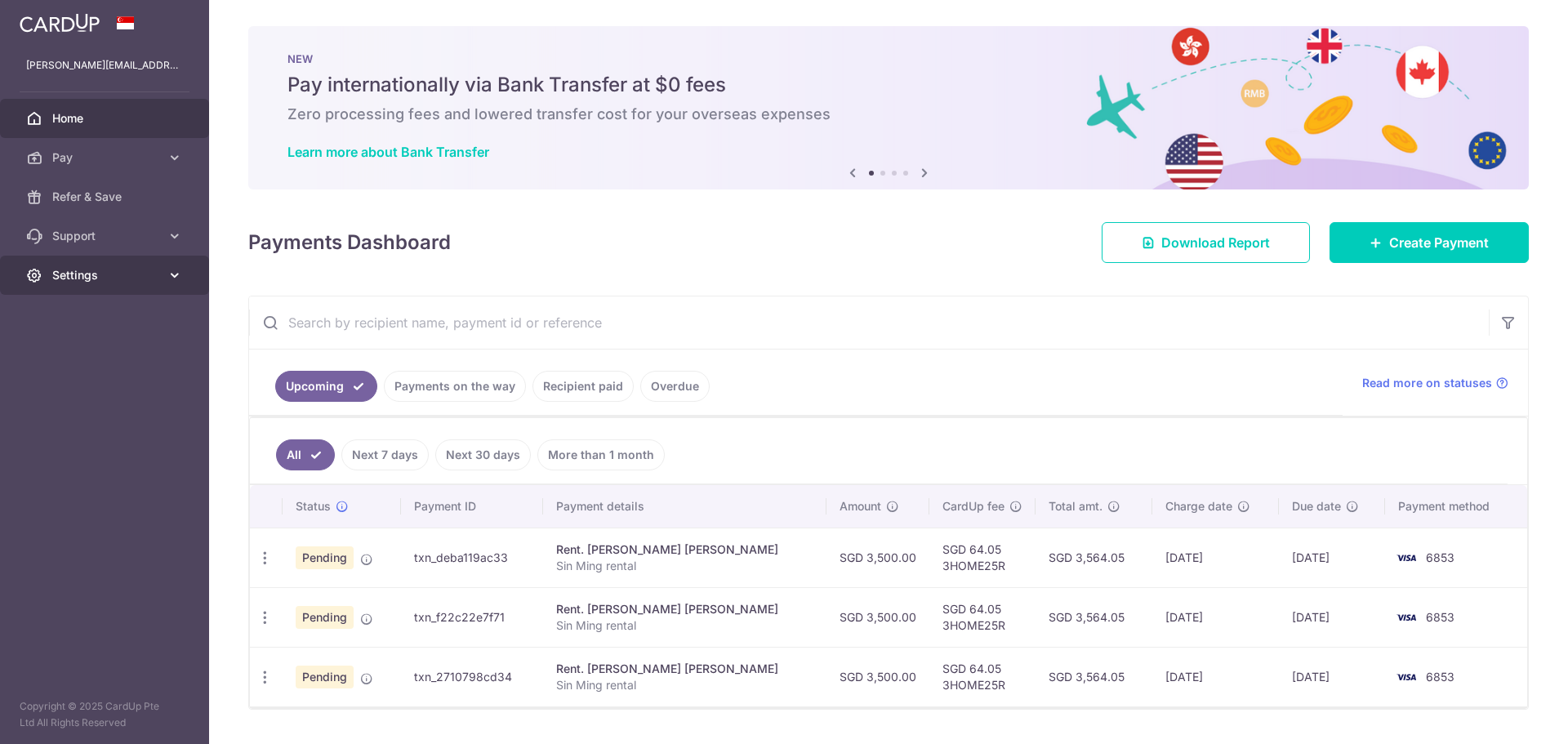
click at [107, 279] on span "Settings" at bounding box center [106, 274] width 108 height 16
click at [65, 350] on span "Logout" at bounding box center [106, 353] width 108 height 16
